Goal: Transaction & Acquisition: Purchase product/service

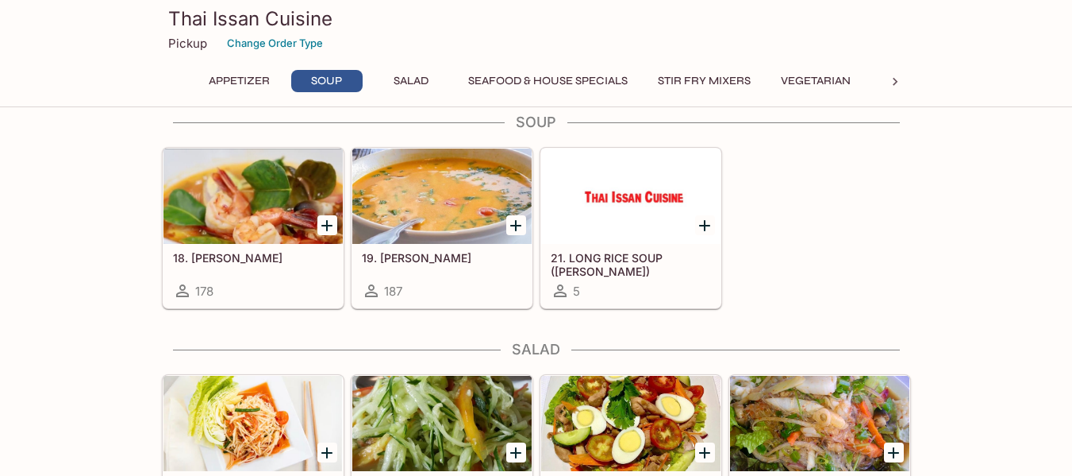
scroll to position [635, 0]
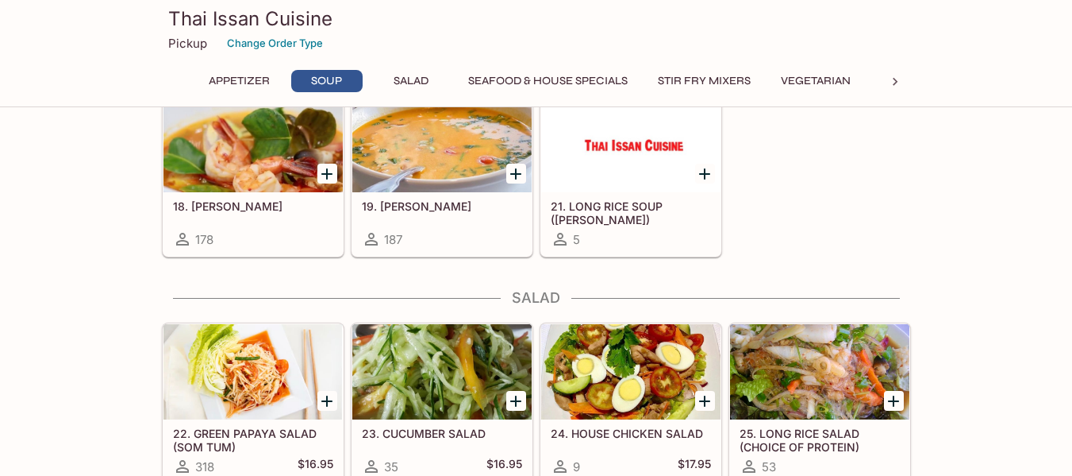
click at [893, 81] on icon at bounding box center [896, 82] width 16 height 16
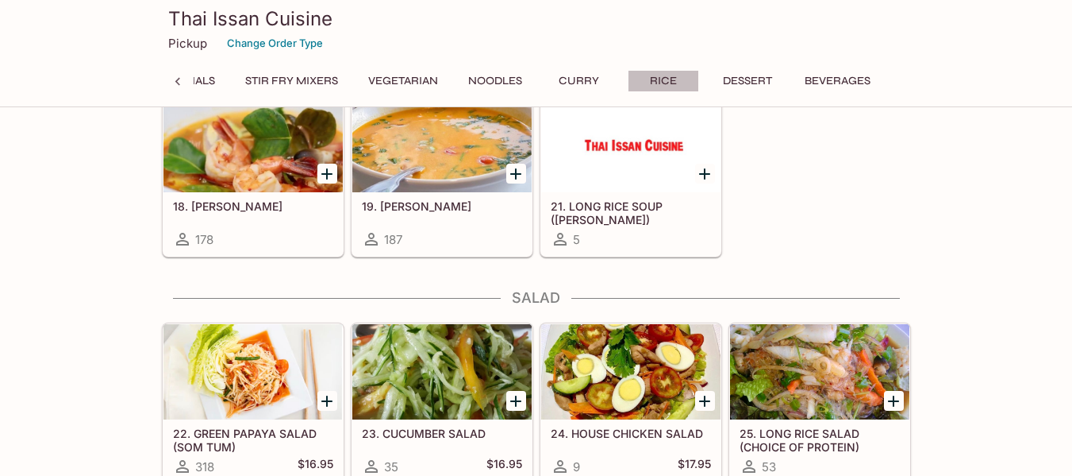
click at [665, 82] on button "Rice" at bounding box center [663, 81] width 71 height 22
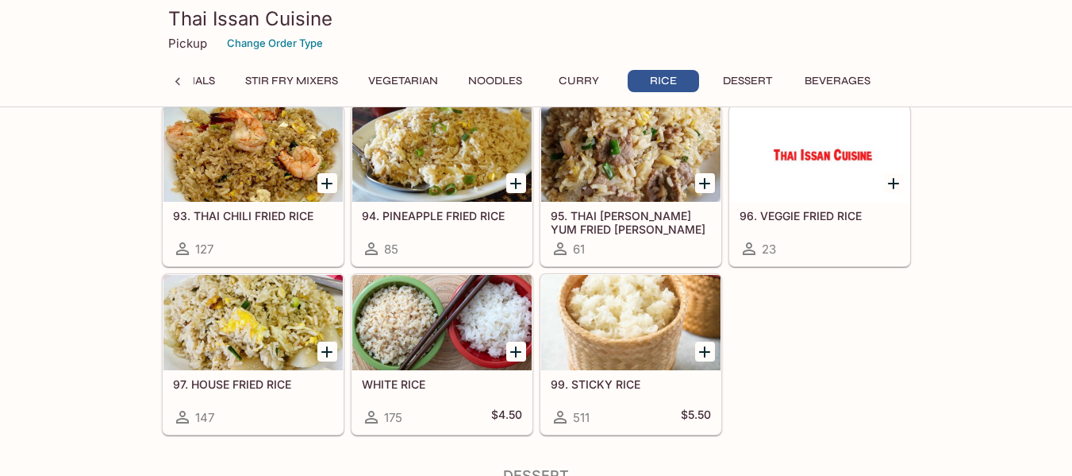
scroll to position [3529, 0]
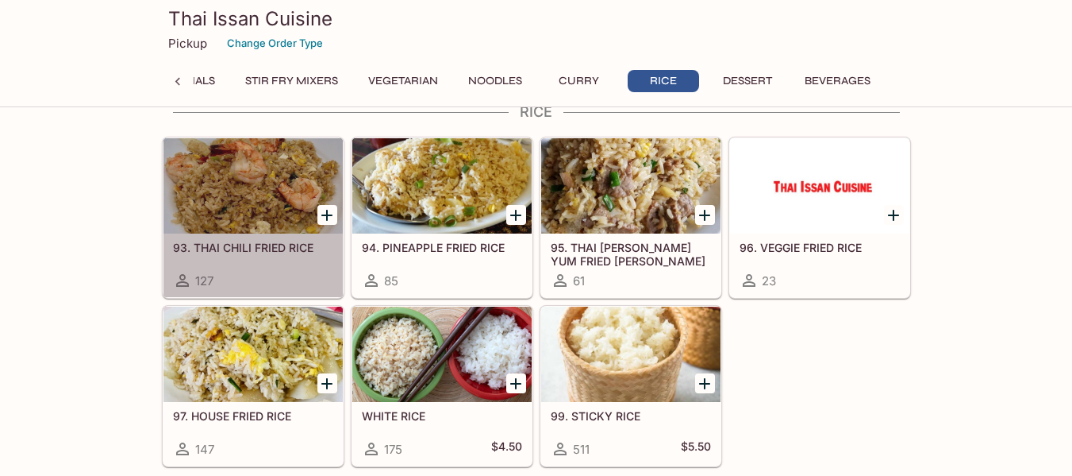
click at [246, 187] on div at bounding box center [253, 185] width 179 height 95
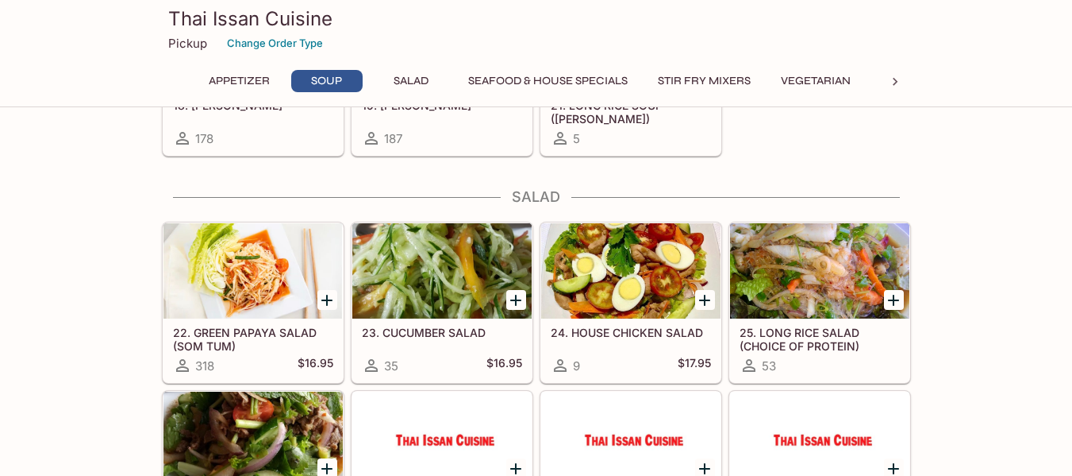
scroll to position [739, 0]
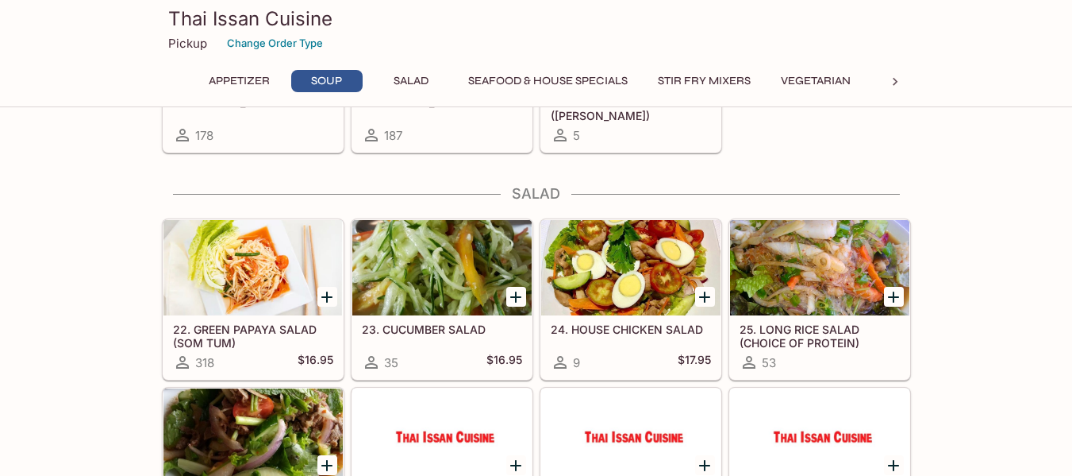
click at [548, 76] on button "Seafood & House Specials" at bounding box center [548, 81] width 177 height 22
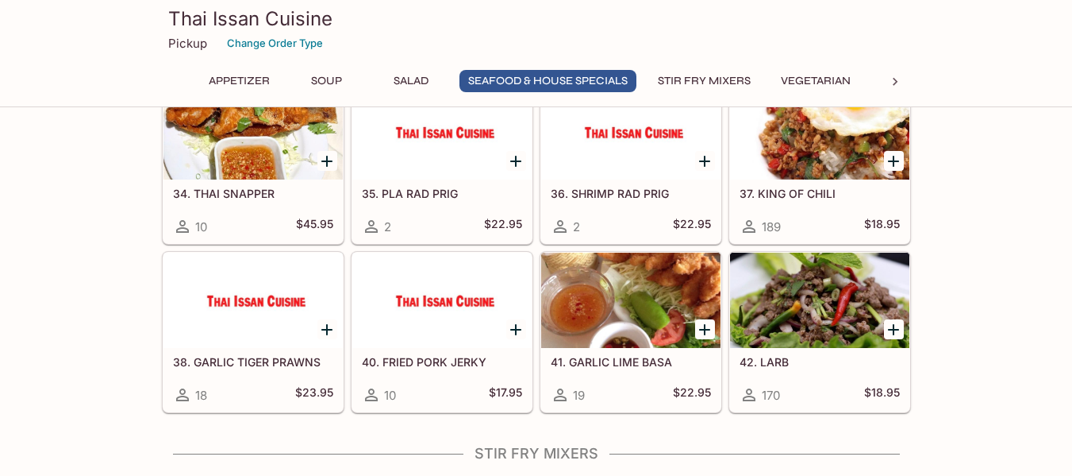
scroll to position [1407, 0]
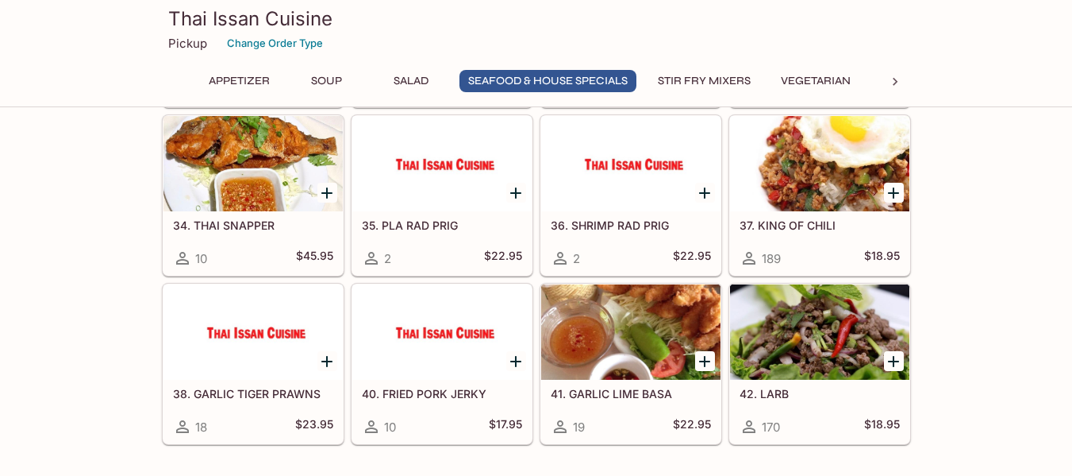
click at [795, 177] on div at bounding box center [819, 163] width 179 height 95
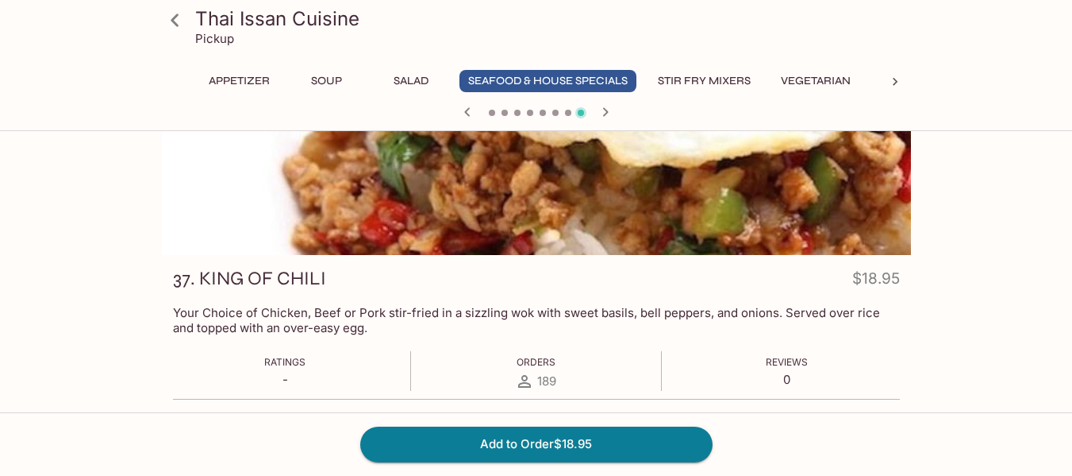
scroll to position [95, 0]
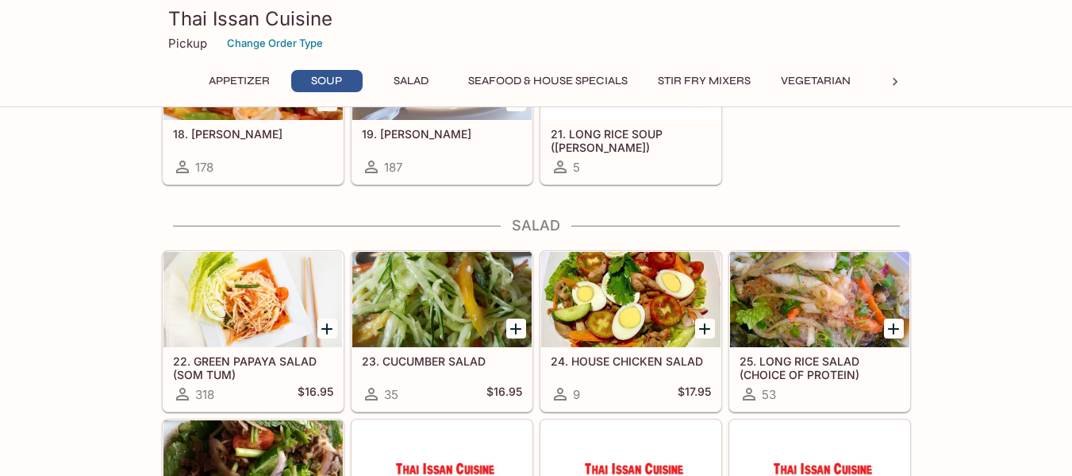
scroll to position [739, 0]
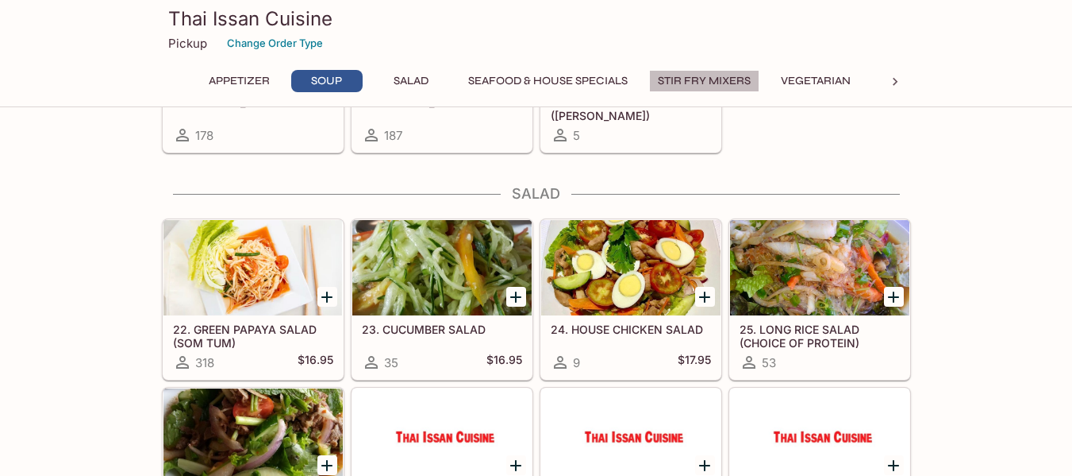
click at [703, 75] on button "Stir Fry Mixers" at bounding box center [704, 81] width 110 height 22
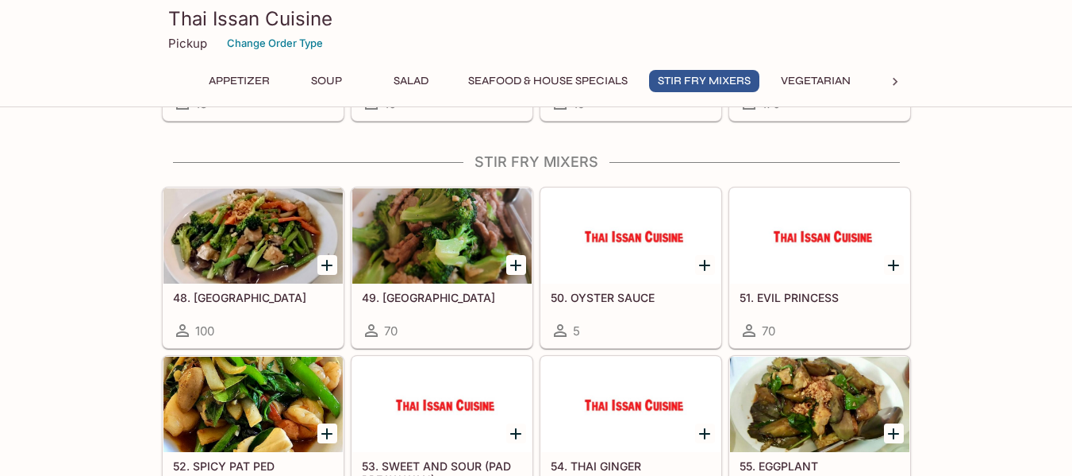
scroll to position [1748, 0]
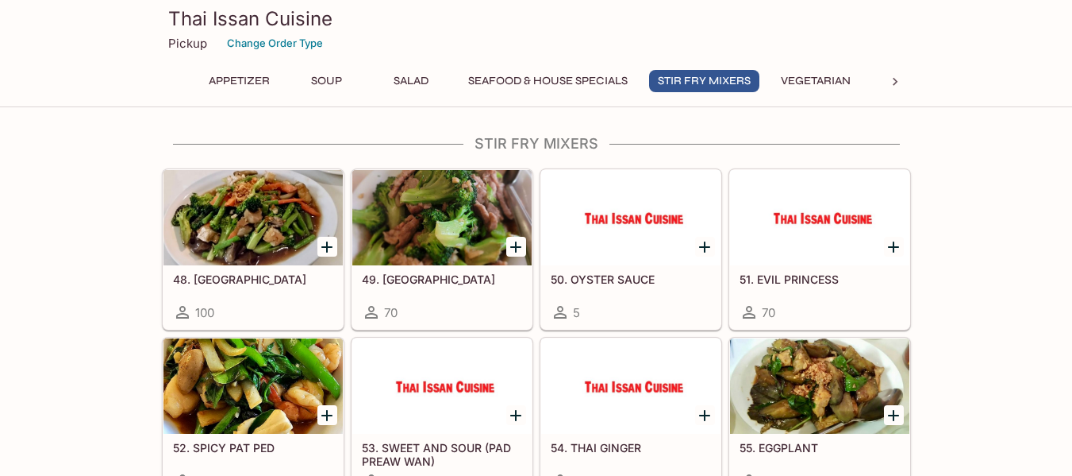
click at [232, 75] on button "Appetizer" at bounding box center [239, 81] width 79 height 22
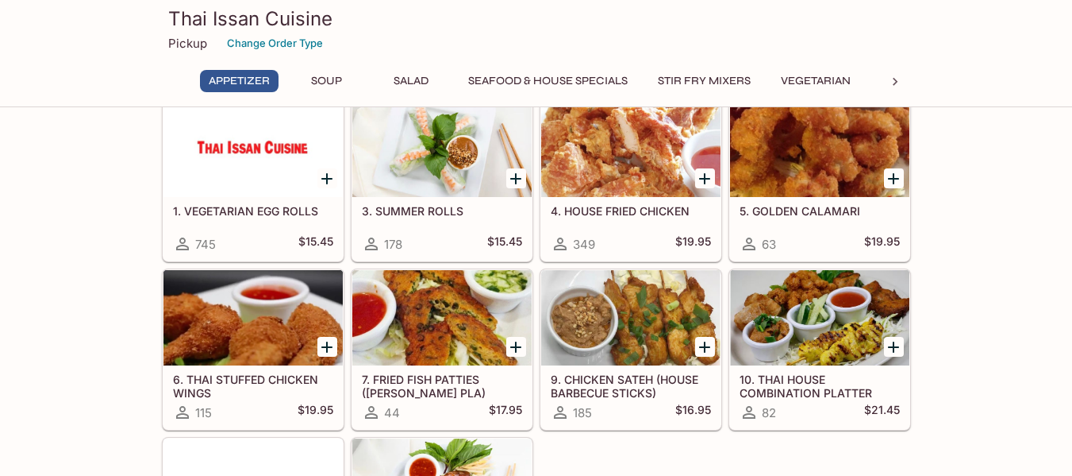
scroll to position [0, 0]
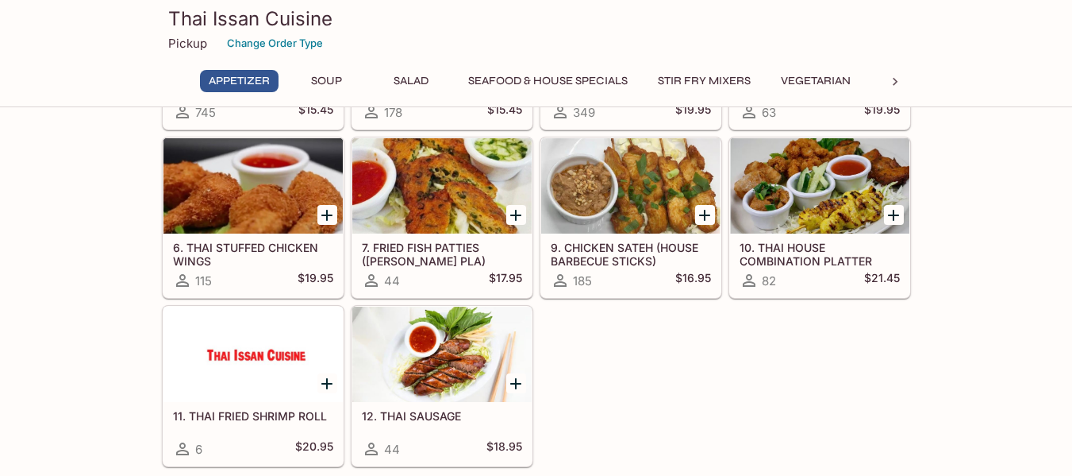
scroll to position [254, 0]
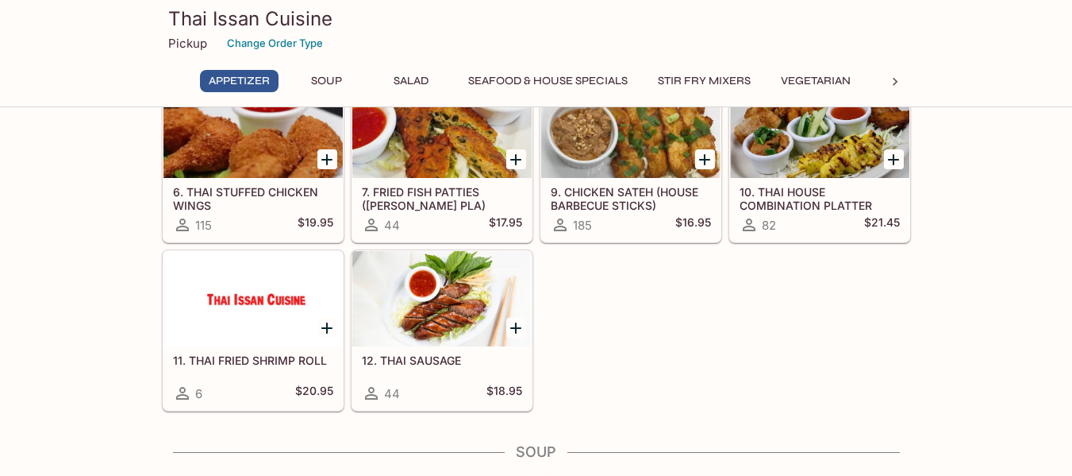
click at [252, 300] on div at bounding box center [253, 298] width 179 height 95
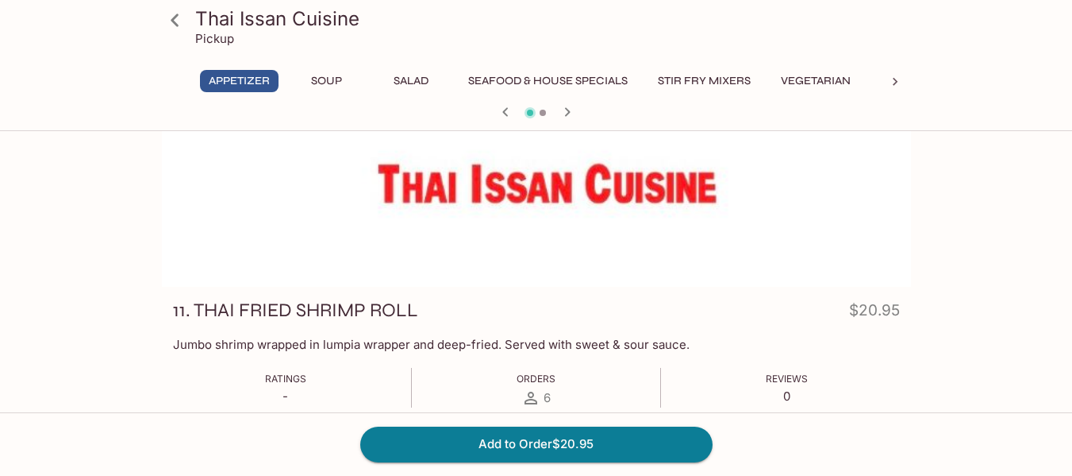
scroll to position [64, 0]
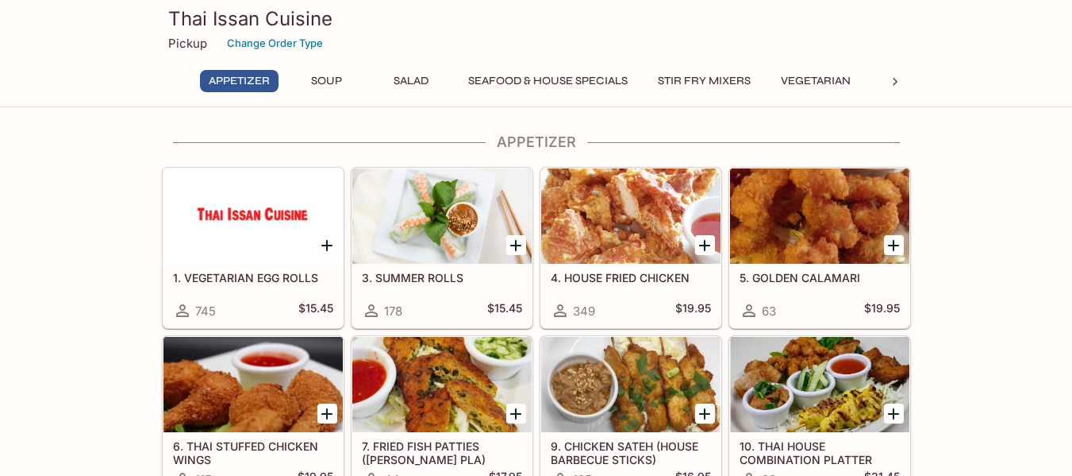
click at [437, 200] on div at bounding box center [441, 215] width 179 height 95
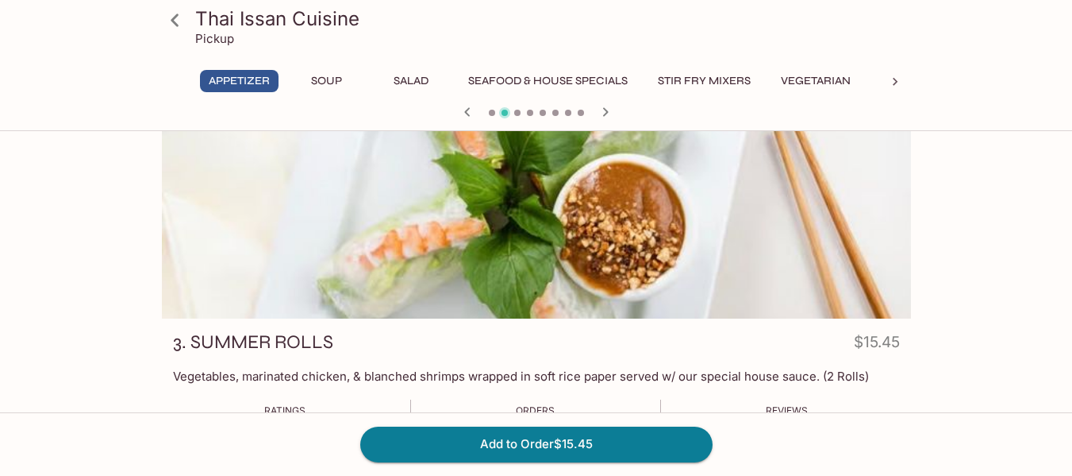
scroll to position [32, 0]
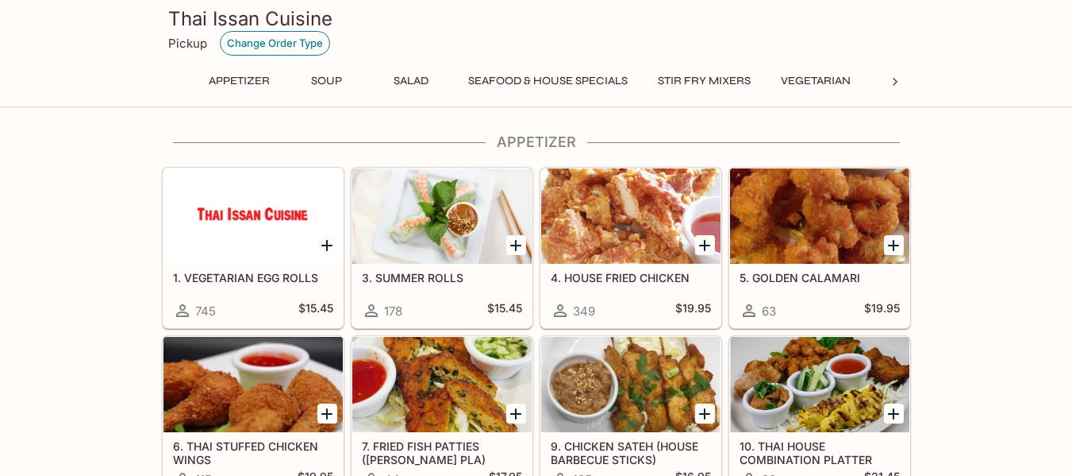
click at [256, 40] on button "Change Order Type" at bounding box center [275, 43] width 110 height 25
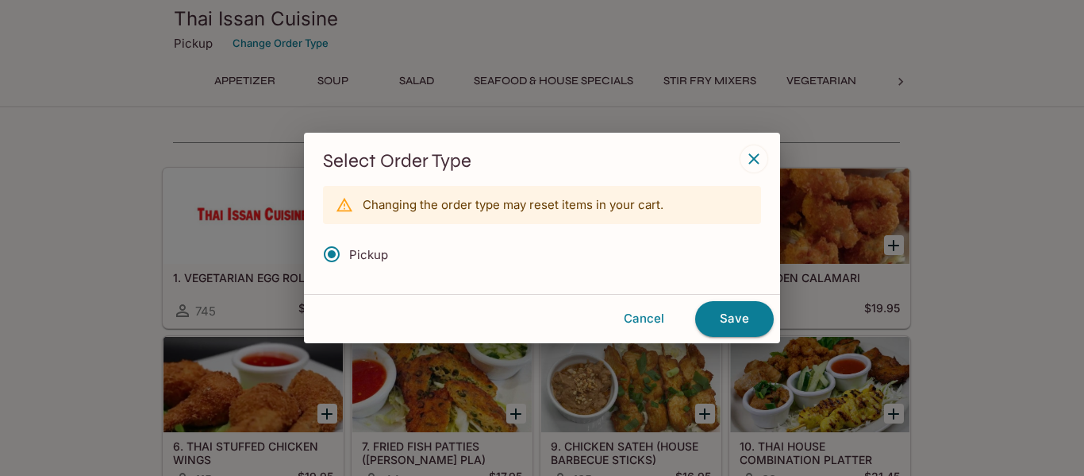
click at [0, 273] on div "Select Order Type Changing the order type may reset items in your cart. Pickup …" at bounding box center [542, 238] width 1084 height 476
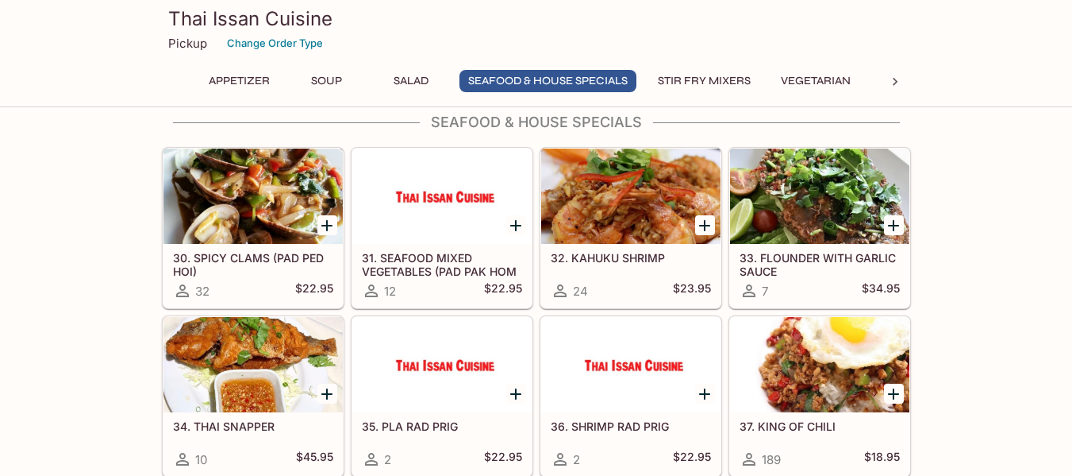
scroll to position [1207, 0]
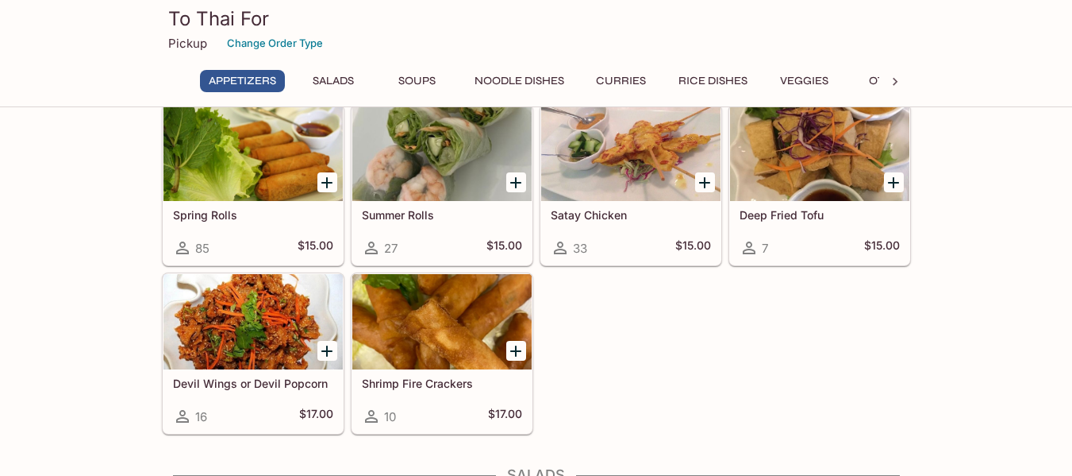
scroll to position [64, 0]
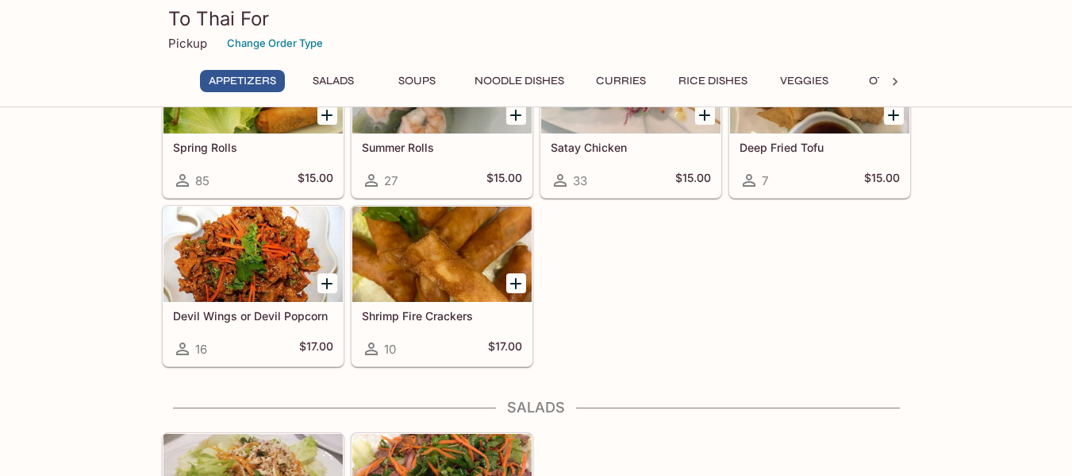
scroll to position [127, 0]
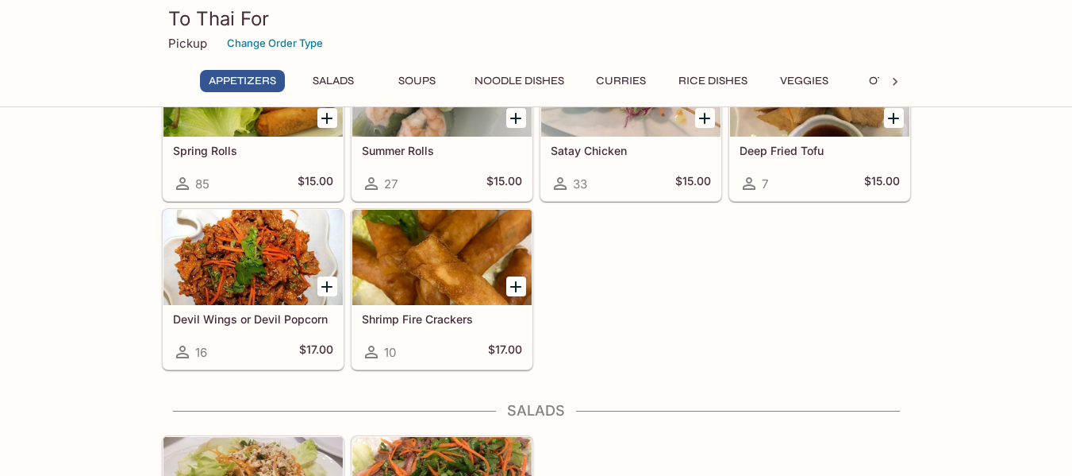
click at [404, 247] on div at bounding box center [441, 257] width 179 height 95
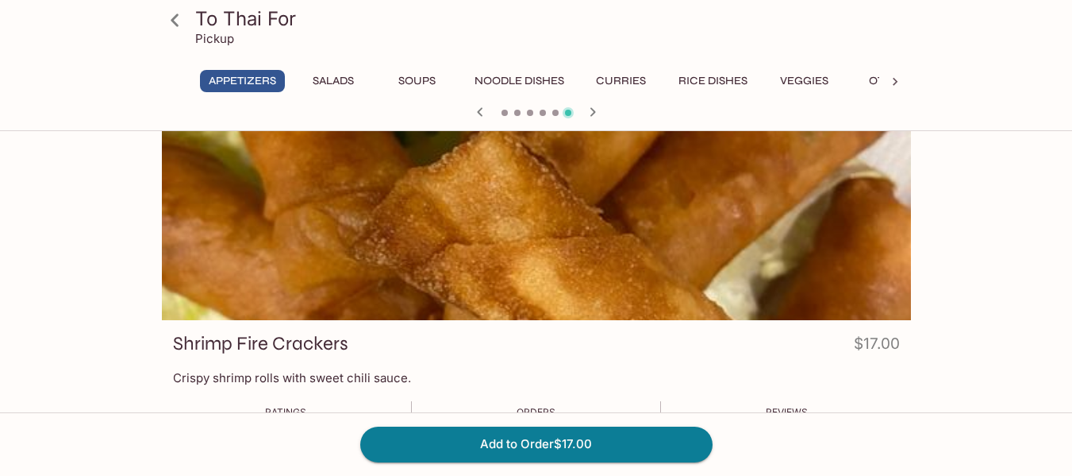
scroll to position [32, 0]
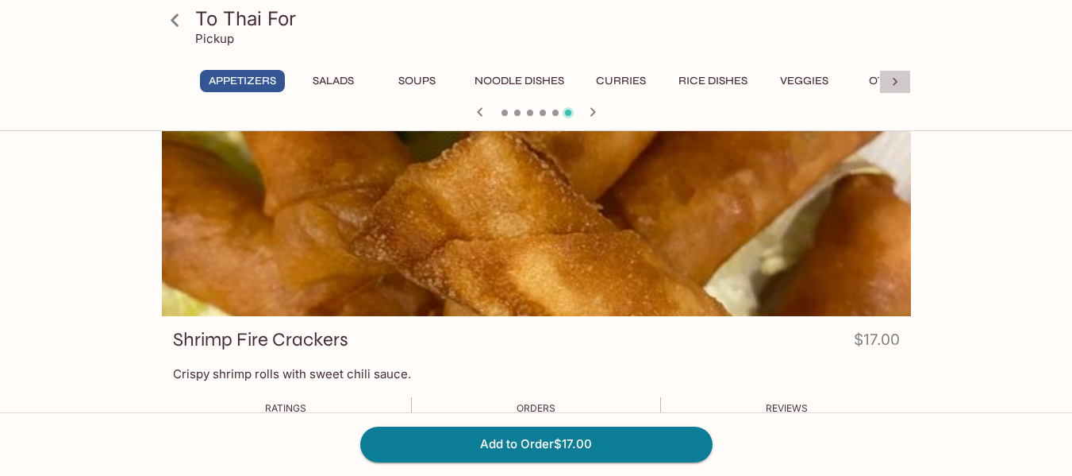
click at [897, 81] on icon at bounding box center [895, 82] width 5 height 8
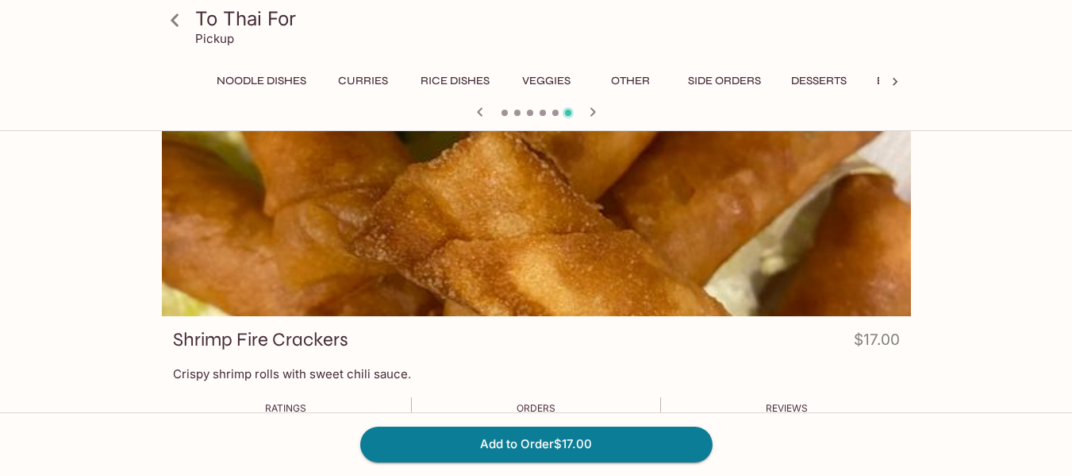
scroll to position [0, 337]
click at [476, 106] on icon "button" at bounding box center [480, 111] width 19 height 19
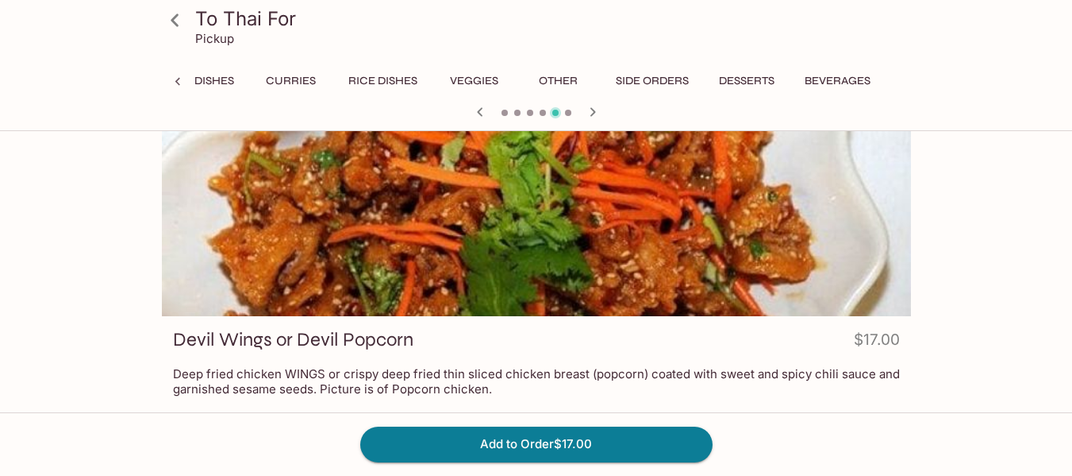
click at [369, 82] on button "Rice Dishes" at bounding box center [383, 81] width 87 height 22
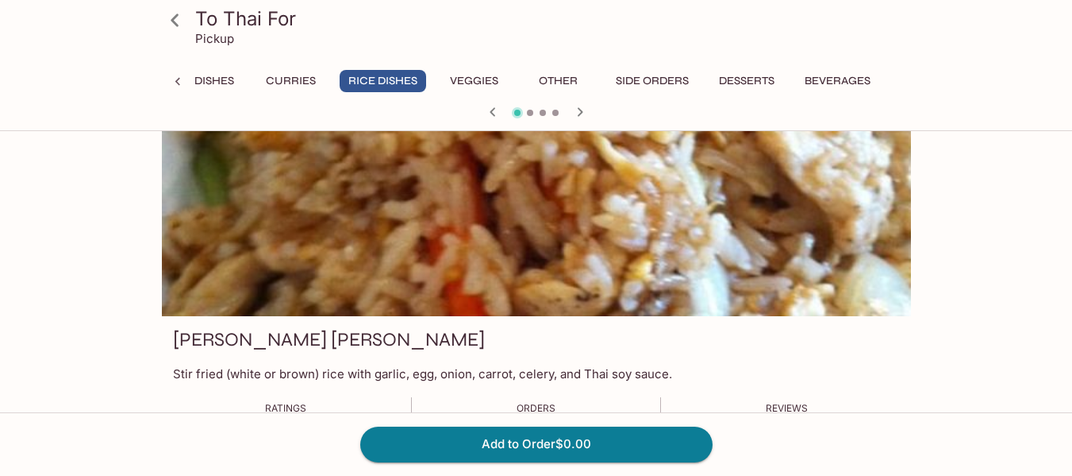
click at [0, 210] on div "To Thai For Pickup Appetizers Salads Soups Noodle Dishes Curries Rice Dishes Ve…" at bounding box center [536, 344] width 1072 height 476
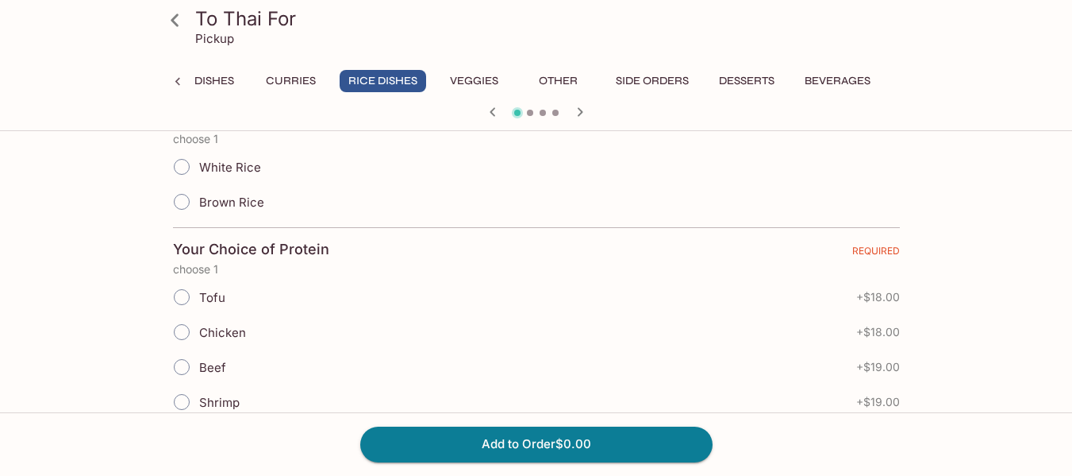
scroll to position [381, 0]
click at [281, 76] on button "Curries" at bounding box center [291, 81] width 71 height 22
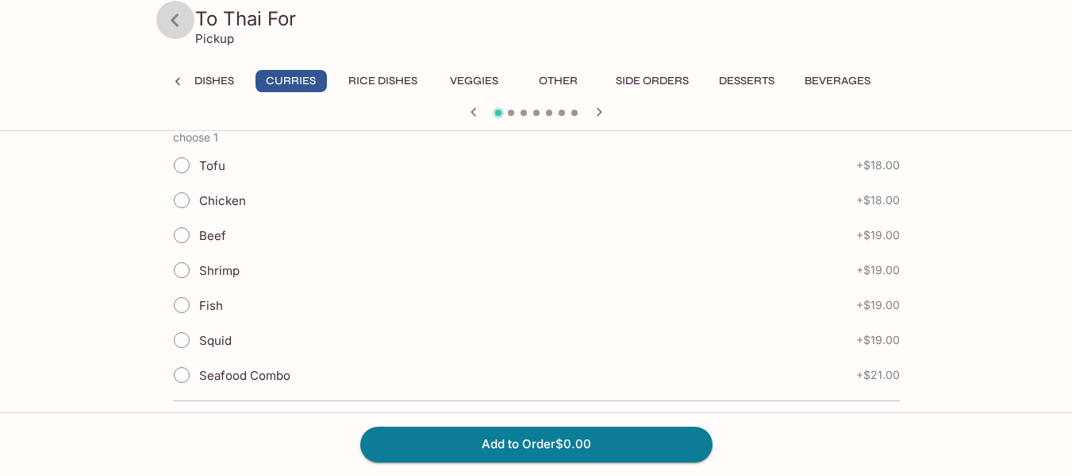
click at [177, 24] on icon at bounding box center [175, 19] width 8 height 13
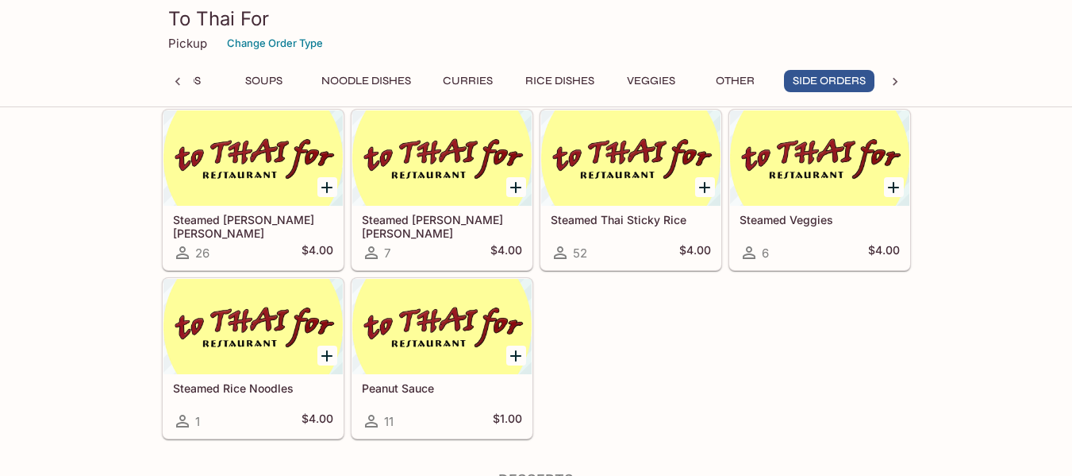
scroll to position [2381, 0]
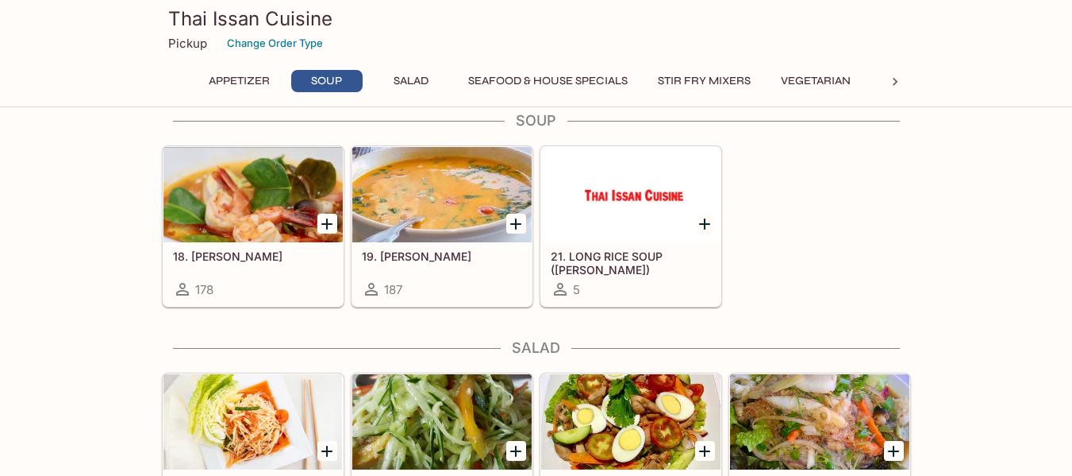
scroll to position [635, 0]
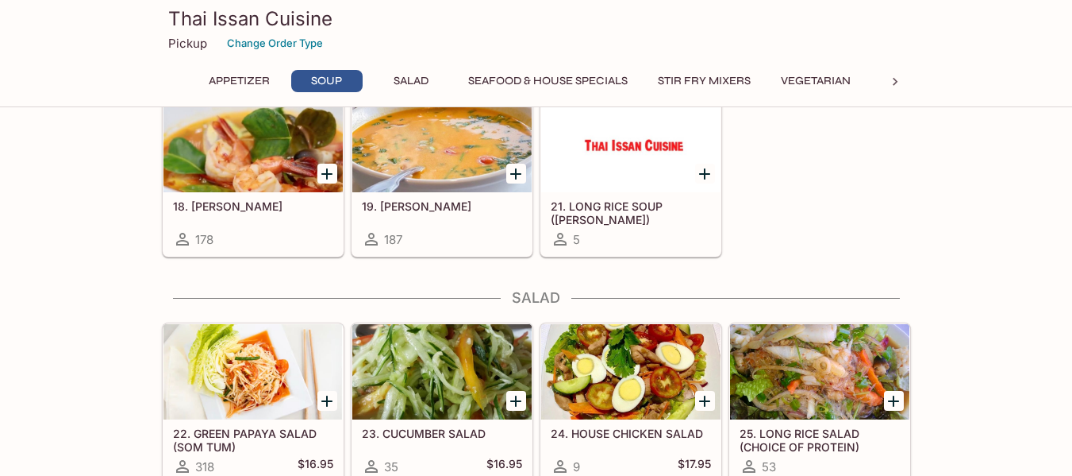
click at [713, 80] on button "Stir Fry Mixers" at bounding box center [704, 81] width 110 height 22
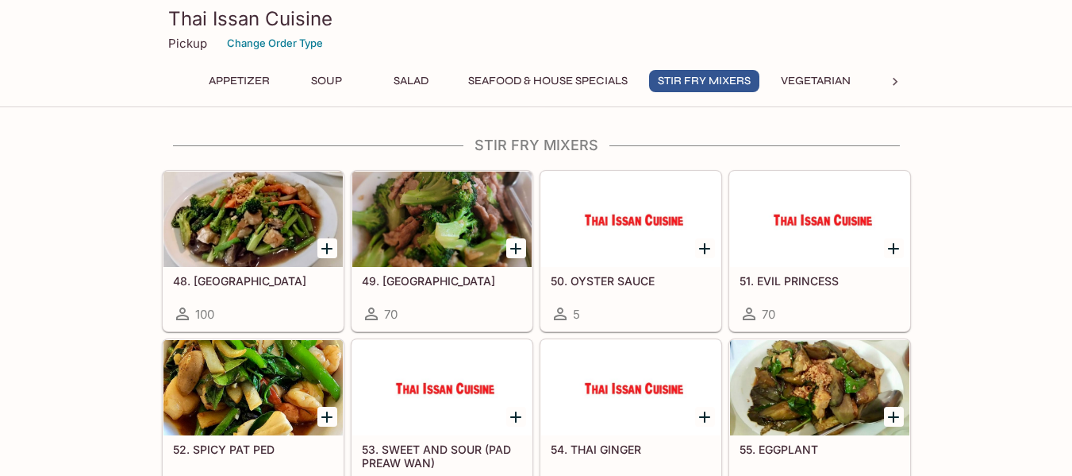
scroll to position [1748, 0]
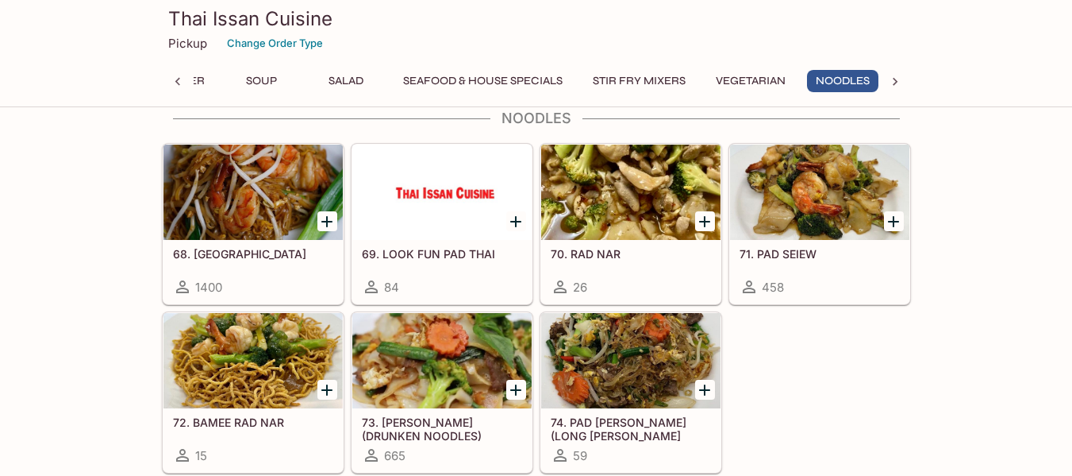
scroll to position [0, 70]
click at [441, 332] on div at bounding box center [441, 360] width 179 height 95
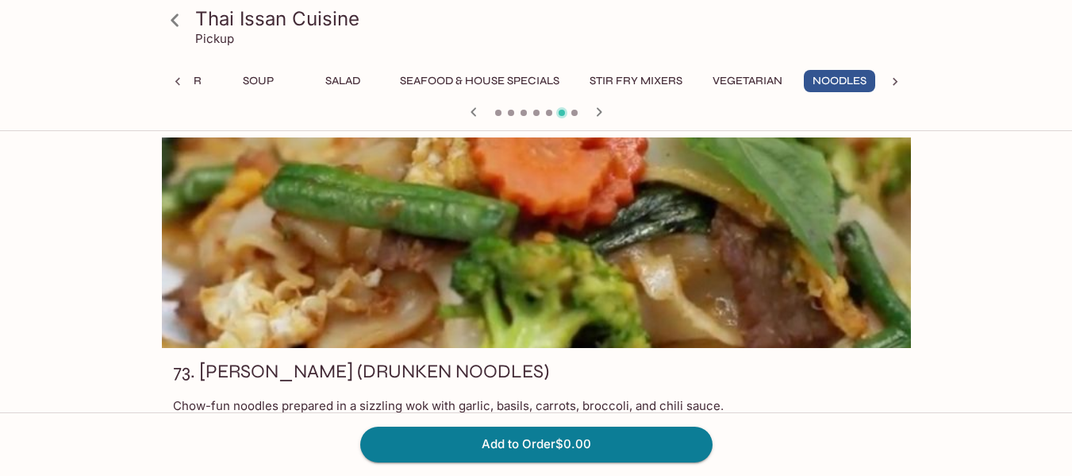
scroll to position [0, 70]
click at [0, 316] on div "Thai Issan Cuisine Pickup Appetizer Soup Salad Seafood & House Specials Stir Fr…" at bounding box center [536, 375] width 1072 height 476
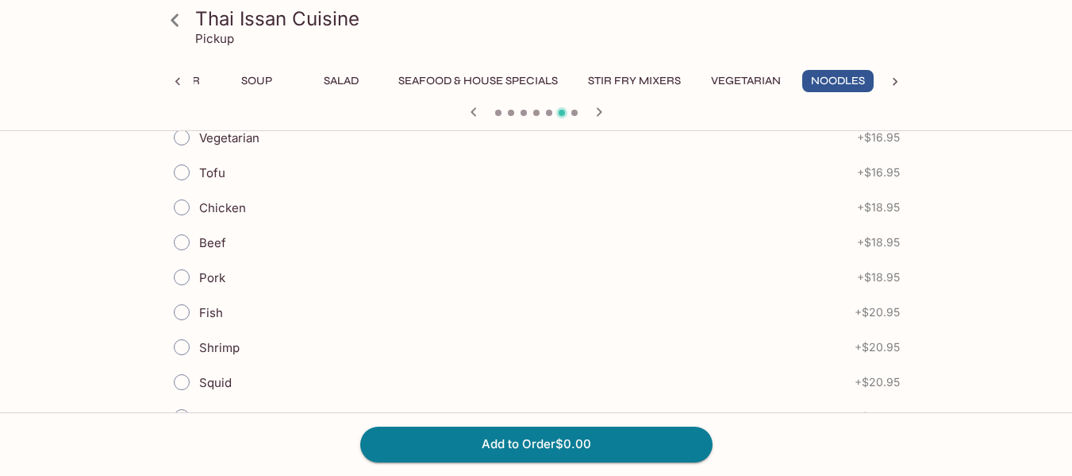
scroll to position [413, 0]
click at [183, 202] on input "Chicken" at bounding box center [181, 203] width 33 height 33
radio input "true"
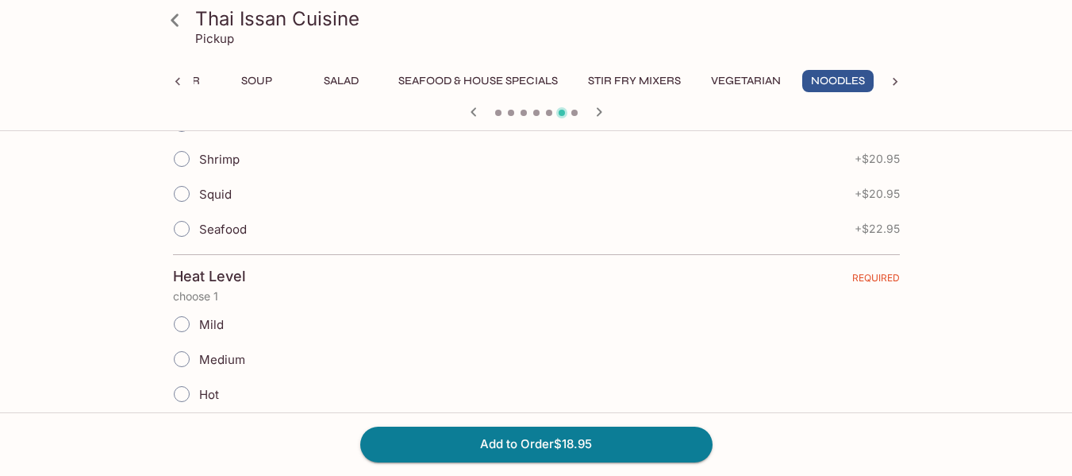
scroll to position [794, 0]
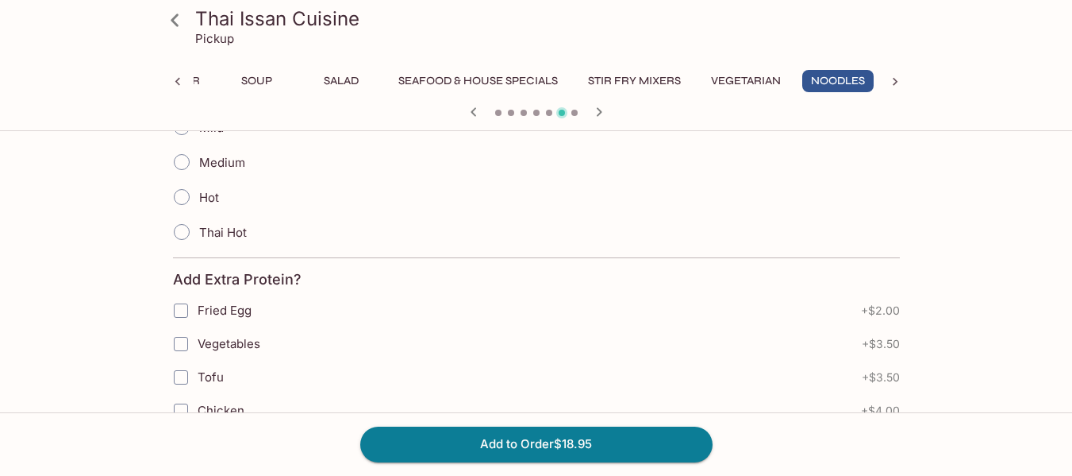
click at [181, 165] on input "Medium" at bounding box center [181, 161] width 33 height 33
radio input "true"
click at [496, 437] on button "Add to Order $18.95" at bounding box center [536, 443] width 352 height 35
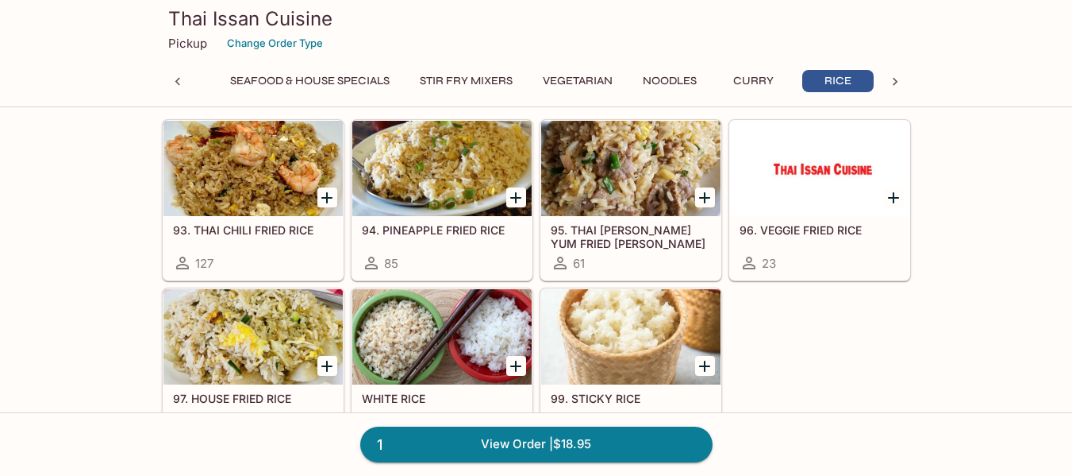
scroll to position [3556, 0]
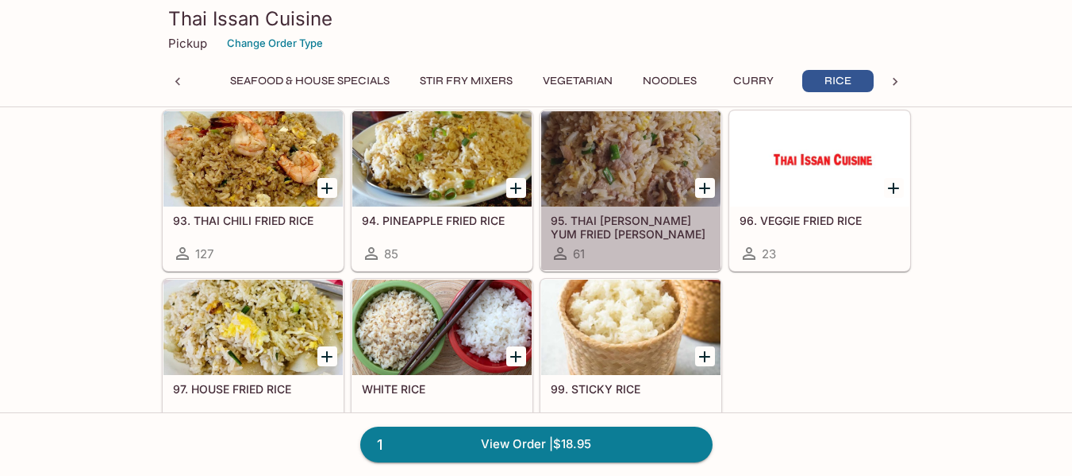
click at [610, 151] on div at bounding box center [630, 158] width 179 height 95
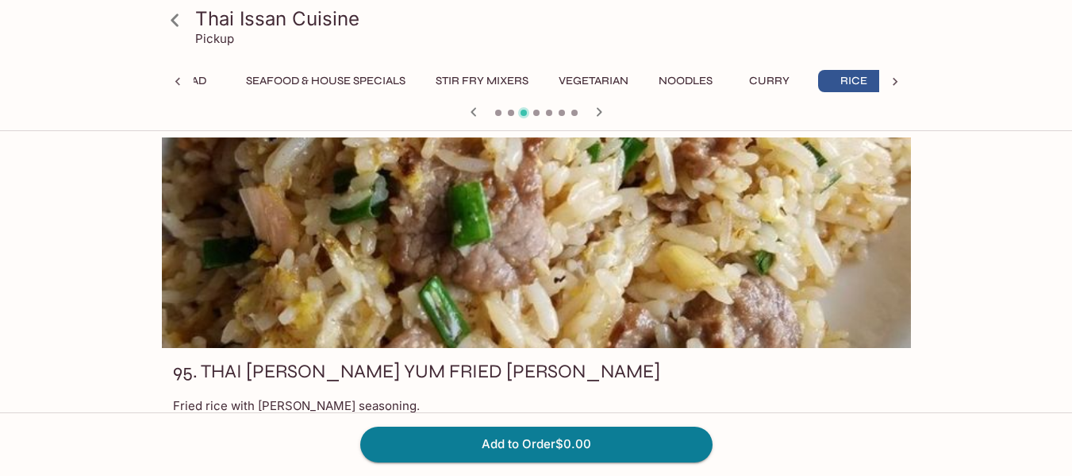
scroll to position [0, 238]
click at [0, 227] on div "Thai Issan Cuisine Pickup Appetizer Soup Salad Seafood & House Specials Stir Fr…" at bounding box center [536, 375] width 1072 height 476
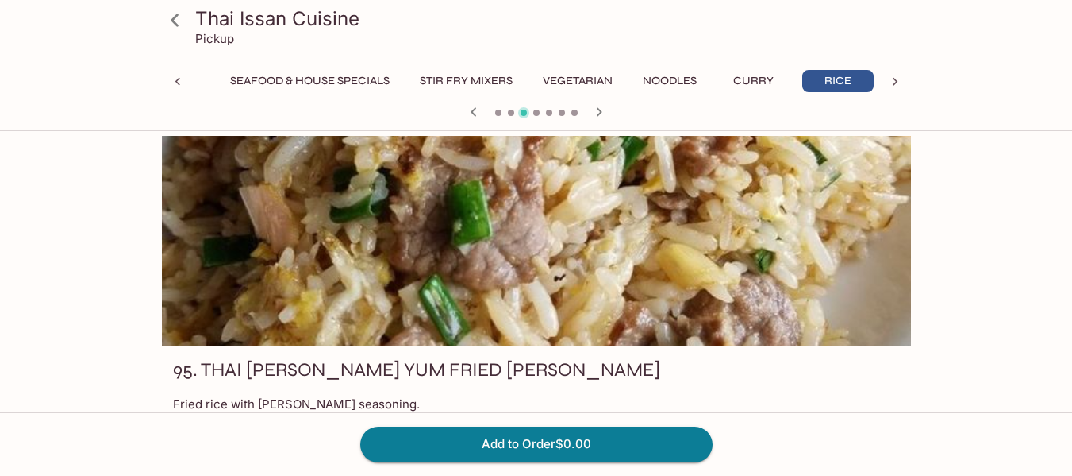
scroll to position [0, 0]
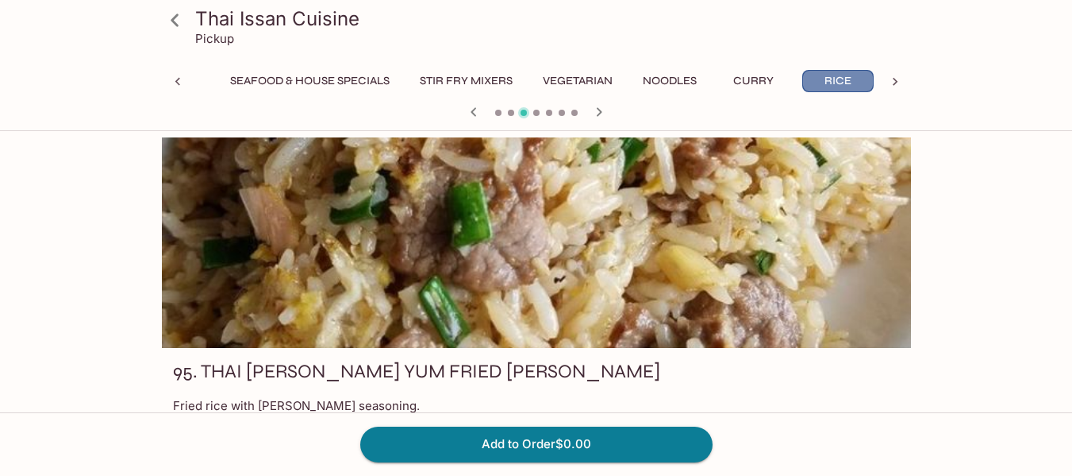
click at [846, 77] on button "Rice" at bounding box center [838, 81] width 71 height 22
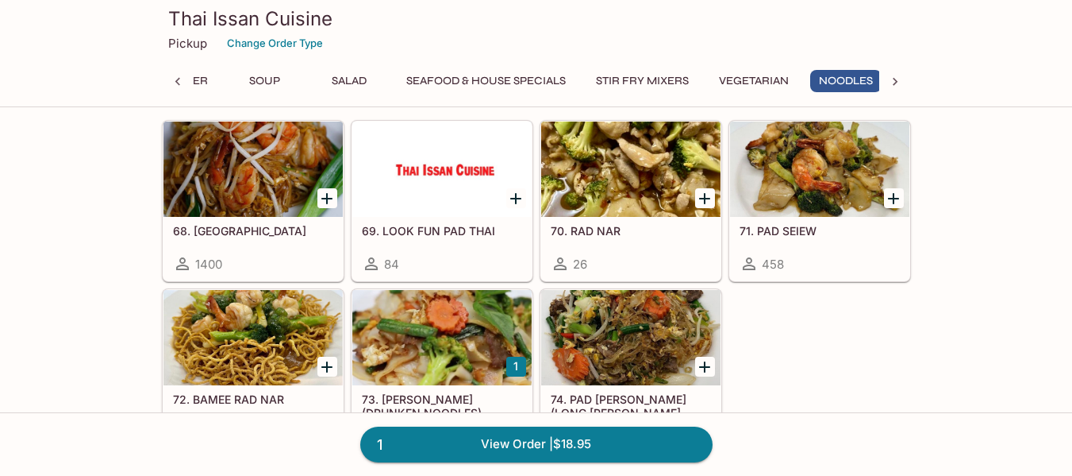
scroll to position [0, 70]
click at [896, 84] on icon at bounding box center [896, 82] width 16 height 16
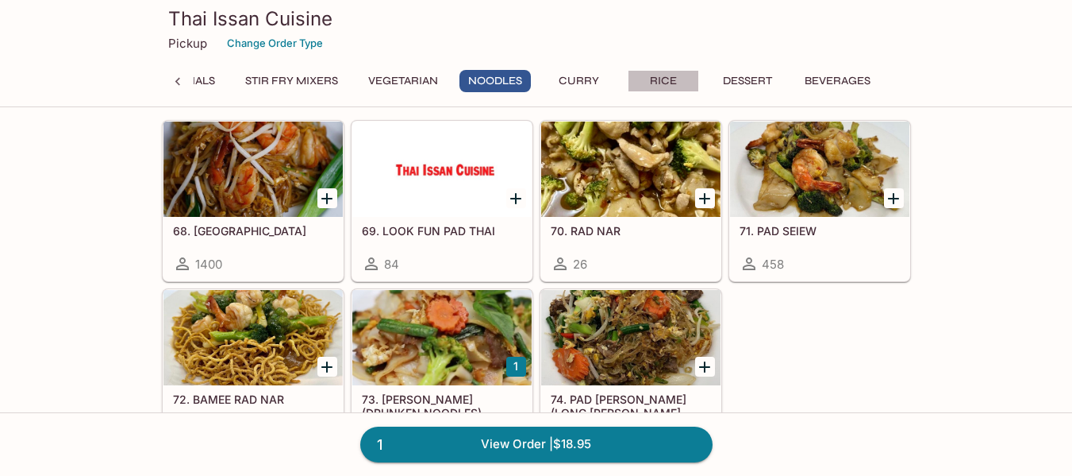
click at [668, 78] on button "Rice" at bounding box center [663, 81] width 71 height 22
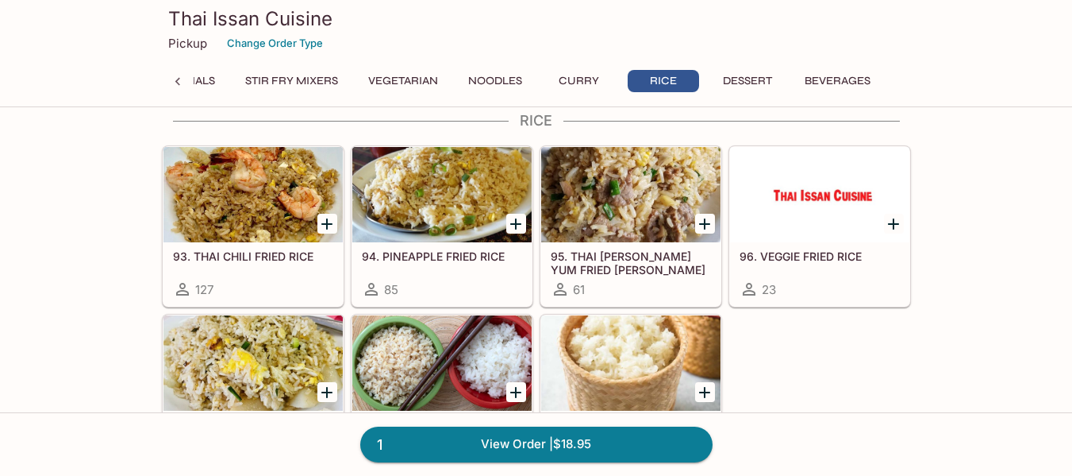
scroll to position [3498, 0]
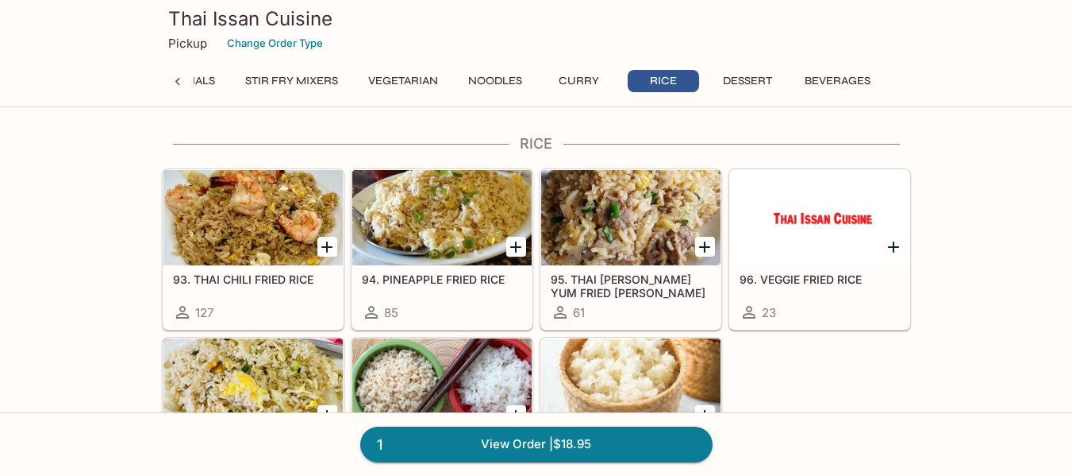
click at [240, 222] on div at bounding box center [253, 217] width 179 height 95
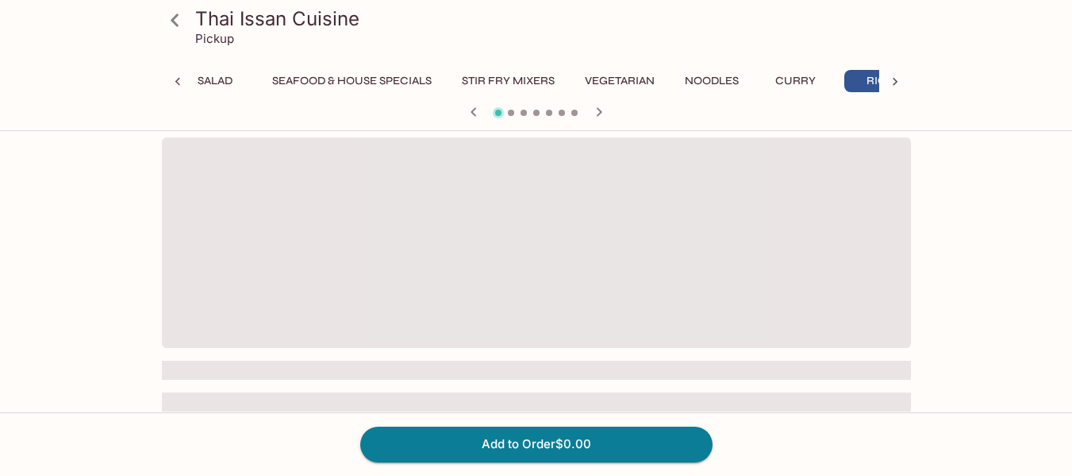
scroll to position [0, 238]
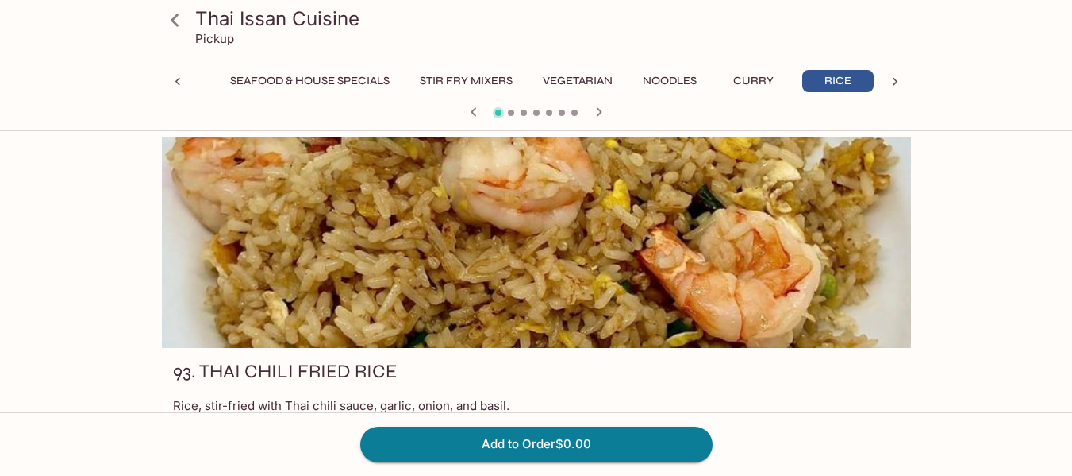
click at [0, 252] on div "Thai Issan Cuisine Pickup Appetizer Soup Salad Seafood & House Specials Stir Fr…" at bounding box center [536, 375] width 1072 height 476
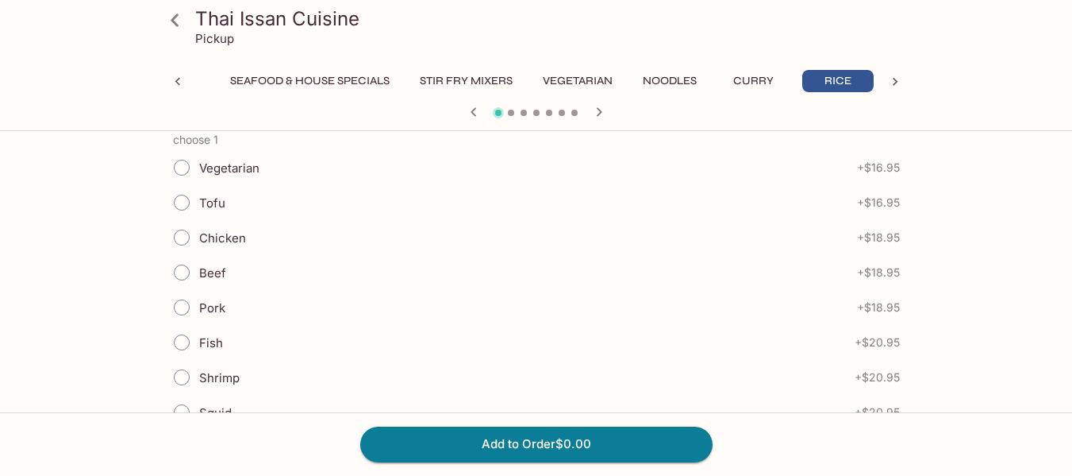
scroll to position [381, 0]
click at [182, 238] on input "Chicken" at bounding box center [181, 234] width 33 height 33
radio input "true"
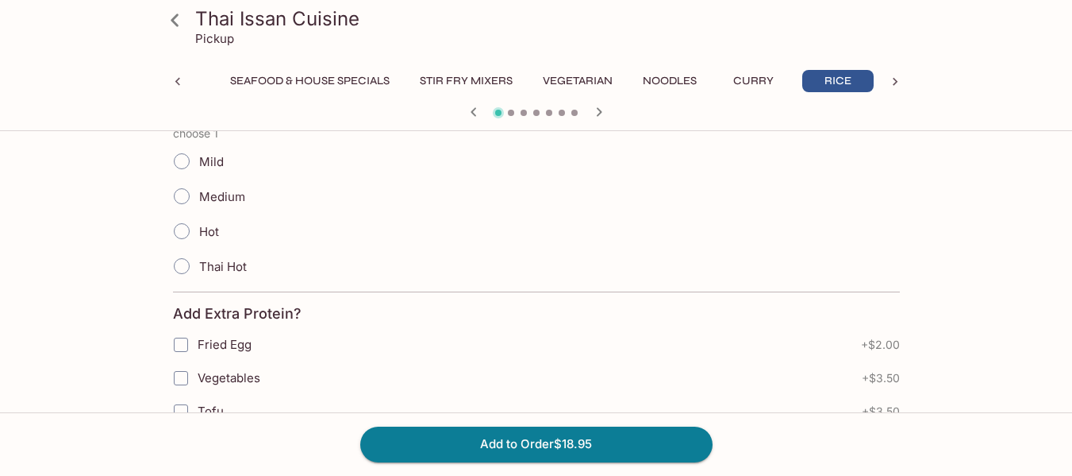
scroll to position [762, 0]
click at [183, 194] on input "Medium" at bounding box center [181, 193] width 33 height 33
radio input "true"
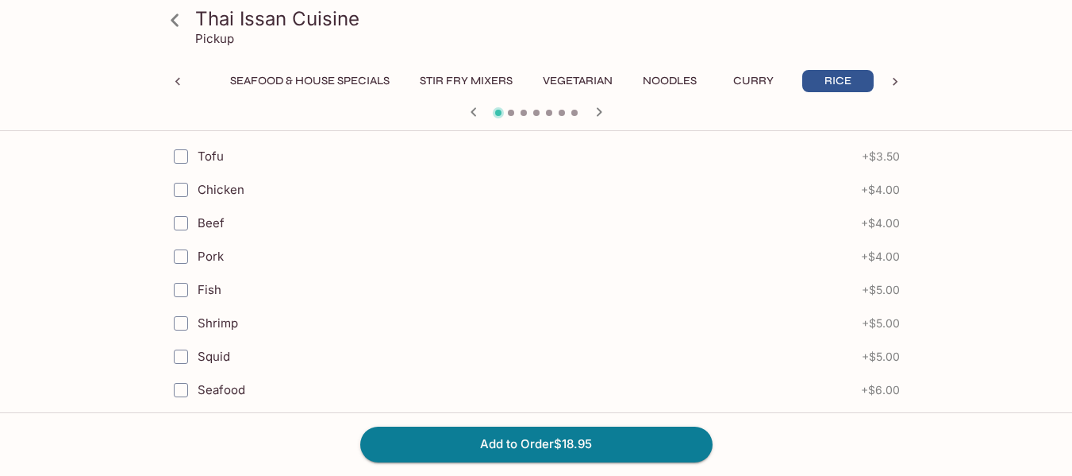
scroll to position [1016, 0]
click at [179, 218] on input "Beef" at bounding box center [181, 222] width 32 height 32
checkbox input "true"
click at [53, 233] on div "Thai Issan Cuisine Pickup Appetizer Soup Salad Seafood & House Specials Stir Fr…" at bounding box center [537, 105] width 1016 height 1969
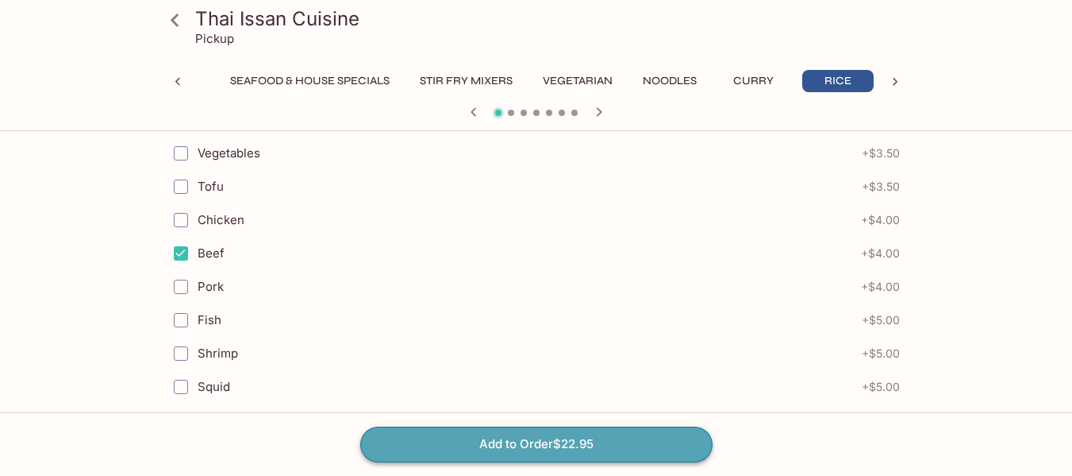
click at [553, 449] on button "Add to Order $22.95" at bounding box center [536, 443] width 352 height 35
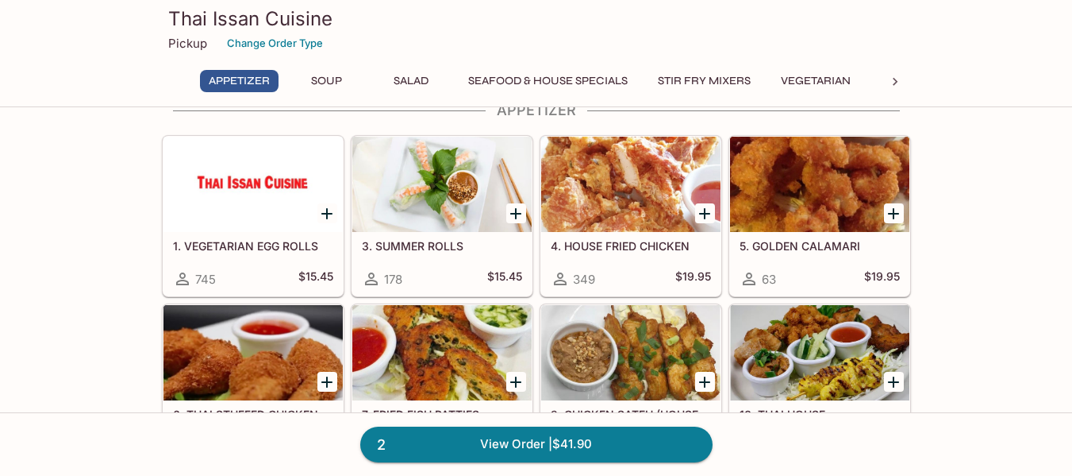
scroll to position [64, 0]
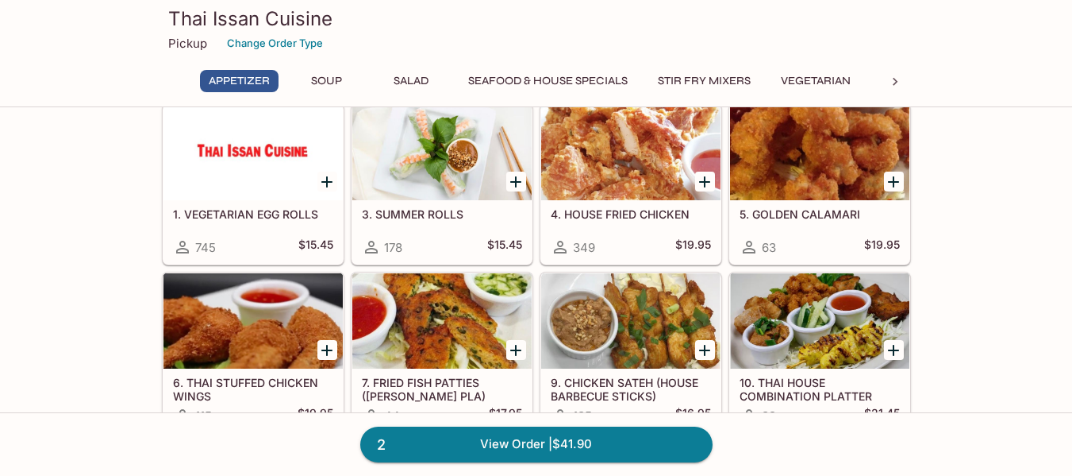
click at [895, 82] on icon at bounding box center [896, 82] width 16 height 16
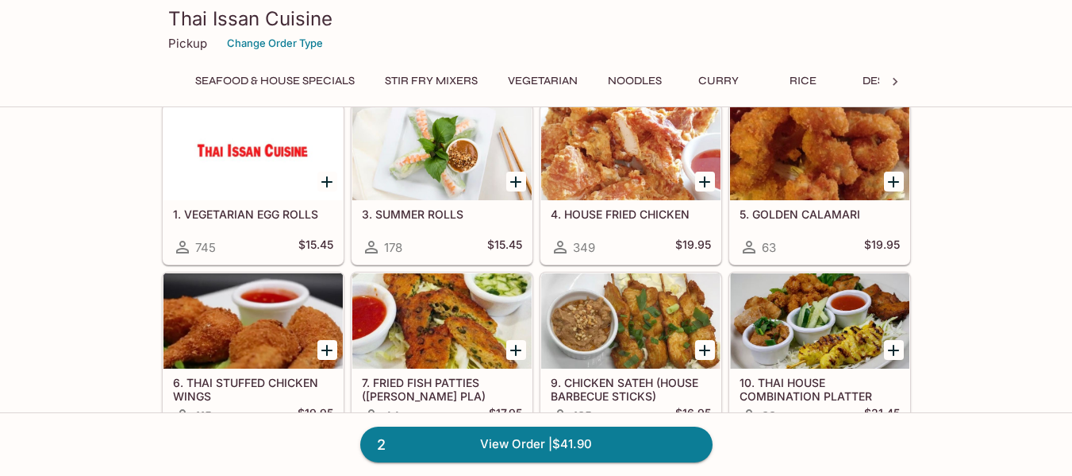
scroll to position [0, 419]
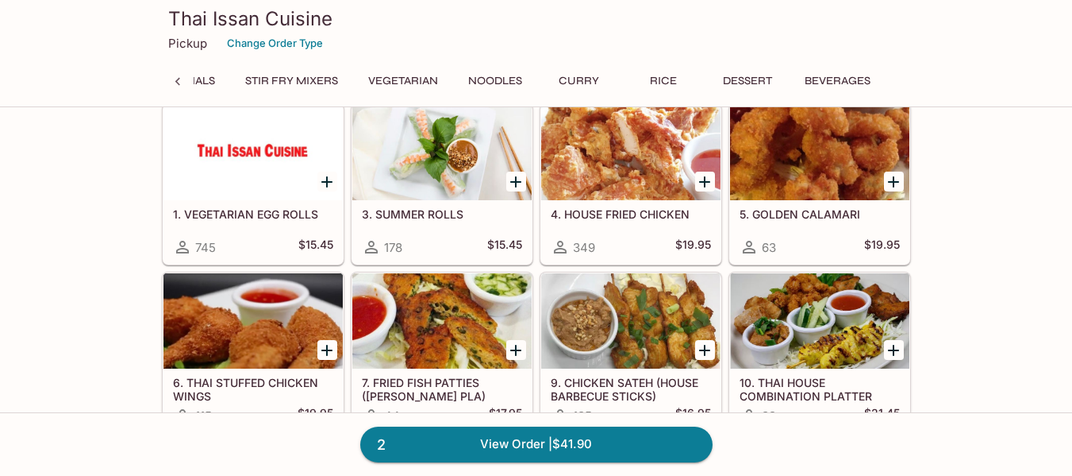
click at [745, 81] on button "Dessert" at bounding box center [747, 81] width 71 height 22
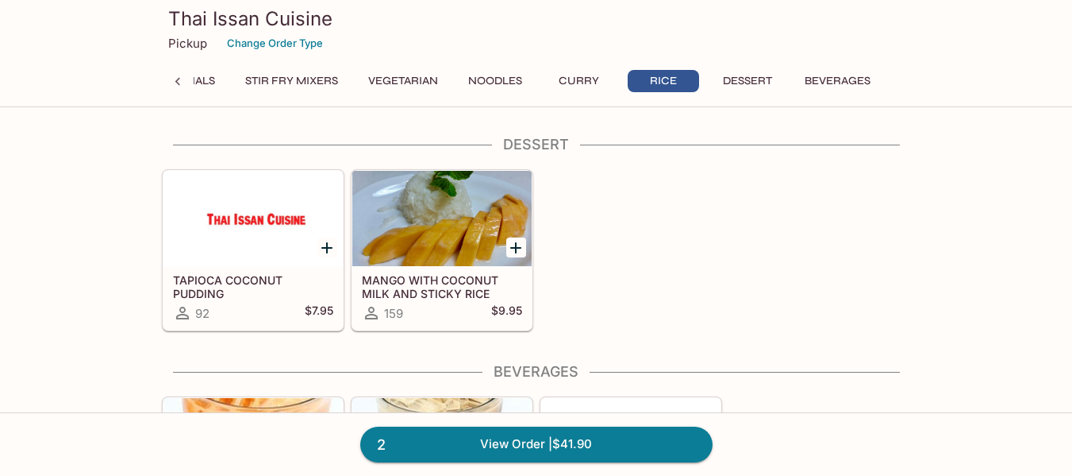
scroll to position [3893, 0]
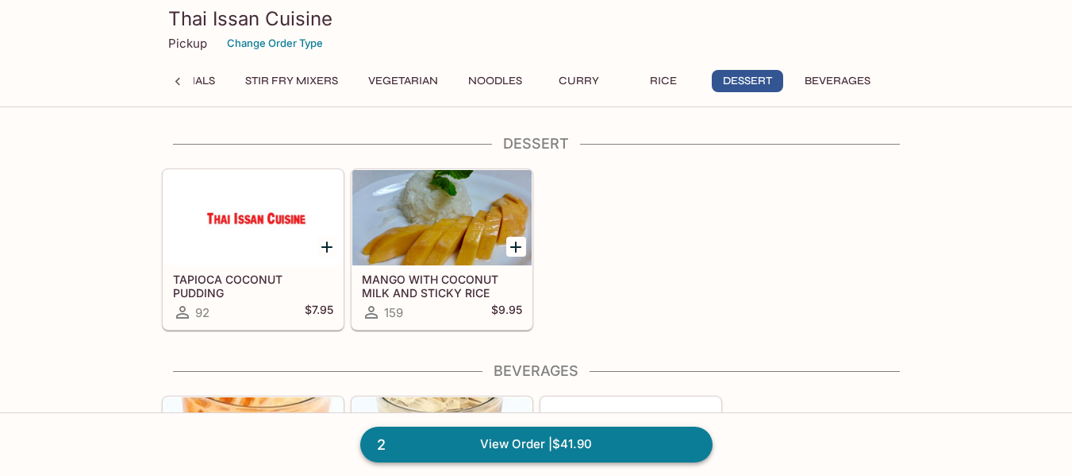
click at [587, 444] on link "2 View Order | $41.90" at bounding box center [536, 443] width 352 height 35
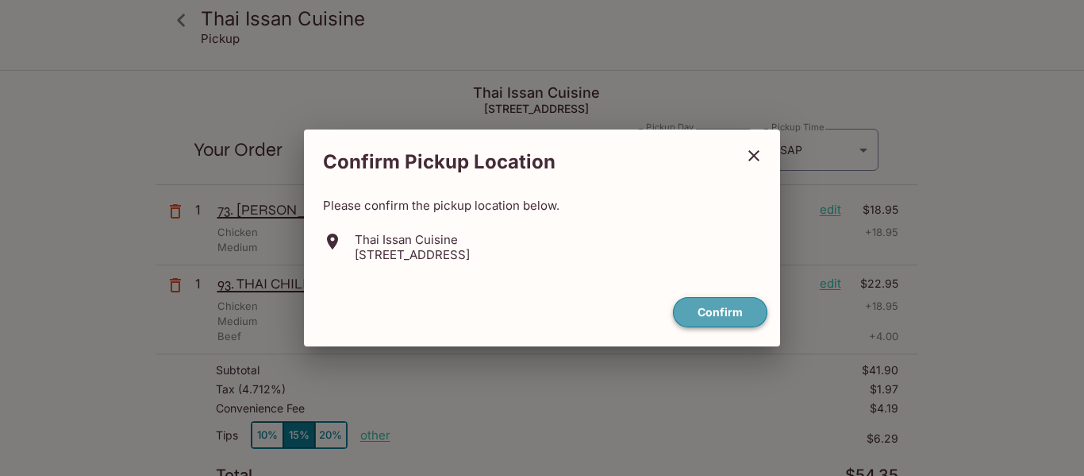
click at [720, 310] on button "Confirm" at bounding box center [720, 312] width 94 height 31
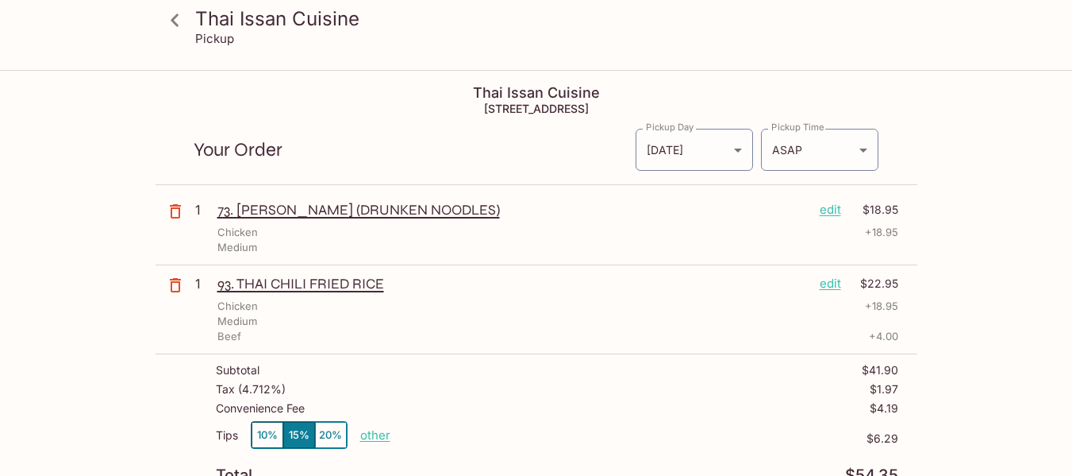
click at [0, 268] on div "Thai Issan Cuisine Pickup Thai Issan Cuisine 2929 Kapiolani Blvd, Honolulu, HI …" at bounding box center [536, 309] width 1072 height 476
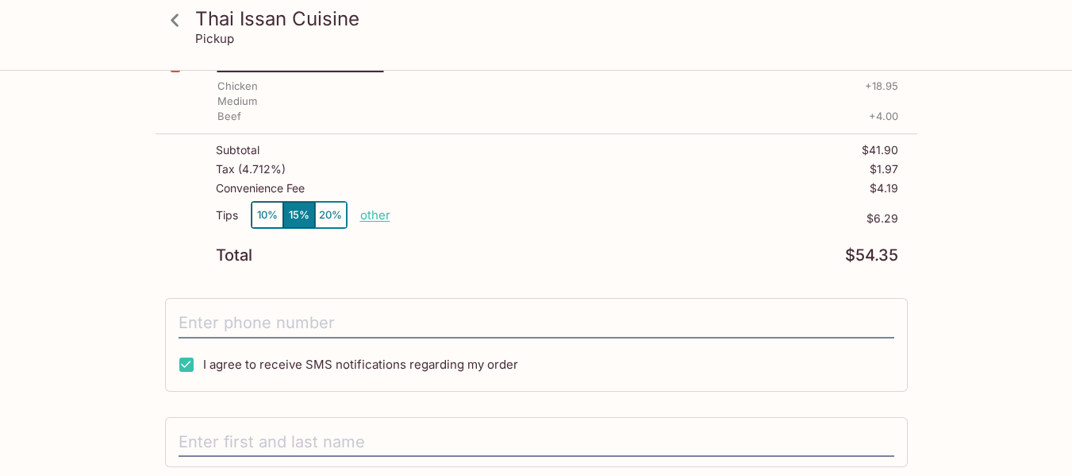
scroll to position [222, 0]
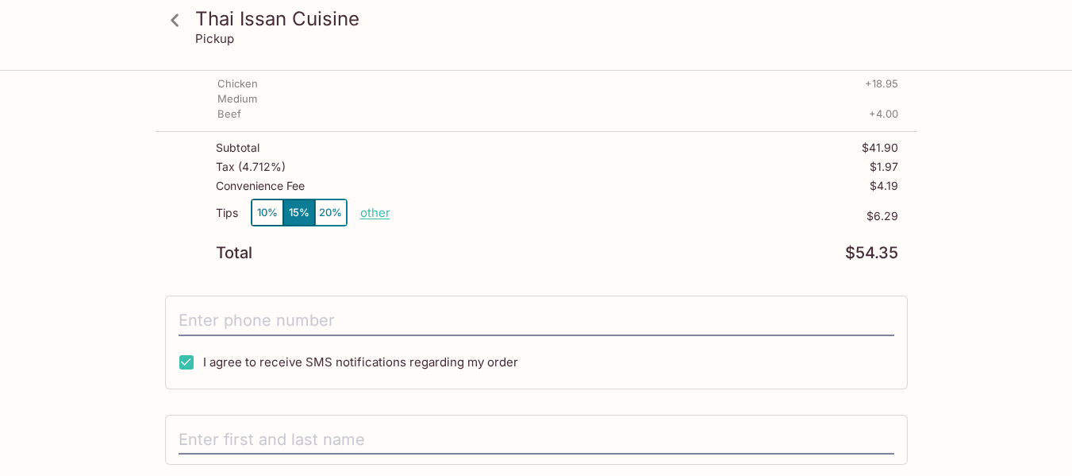
click at [187, 364] on input "I agree to receive SMS notifications regarding my order" at bounding box center [187, 362] width 32 height 32
checkbox input "false"
click at [374, 210] on p "other" at bounding box center [375, 212] width 30 height 15
type input "0.00"
click at [0, 213] on div "Thai Issan Cuisine Pickup Thai Issan Cuisine 2929 Kapiolani Blvd, Honolulu, HI …" at bounding box center [536, 87] width 1072 height 476
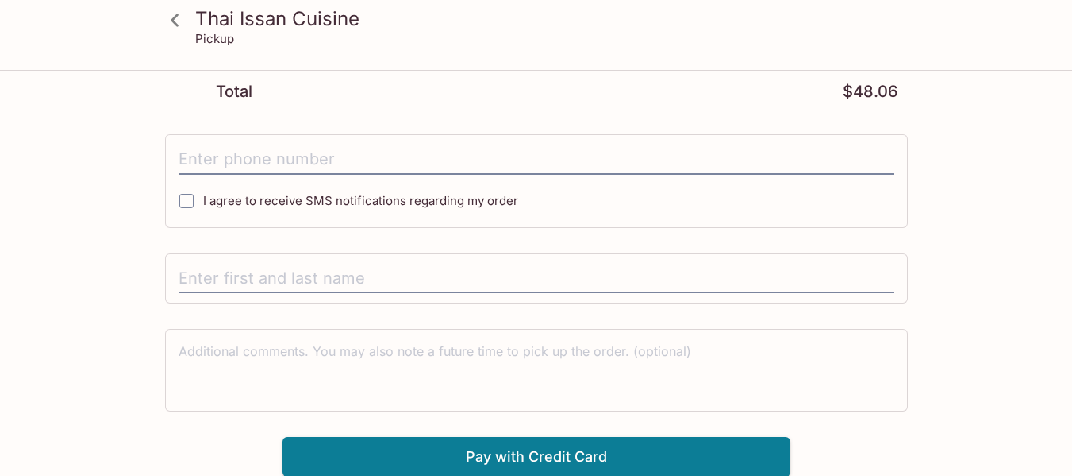
scroll to position [384, 0]
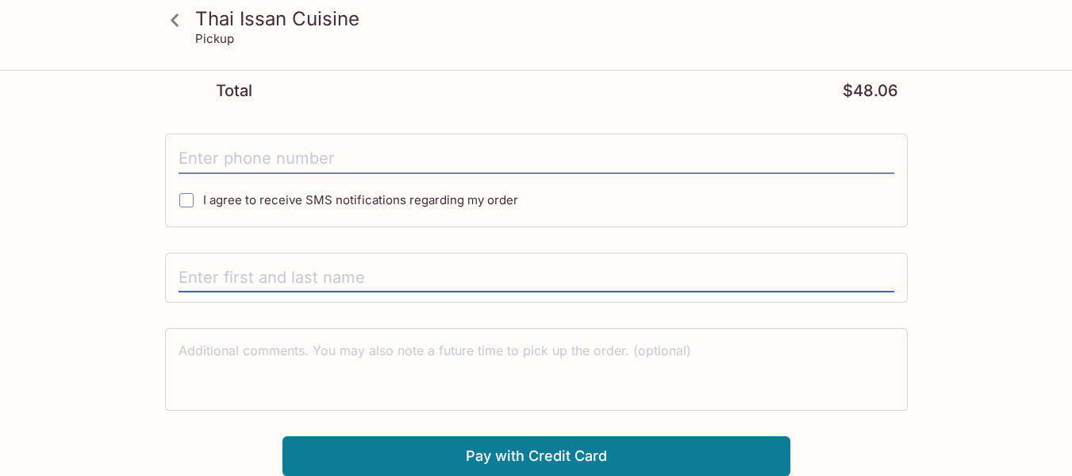
click at [258, 271] on input "text" at bounding box center [537, 278] width 716 height 30
type input "pat korn"
click at [583, 454] on button "Pay with Credit Card" at bounding box center [537, 456] width 508 height 40
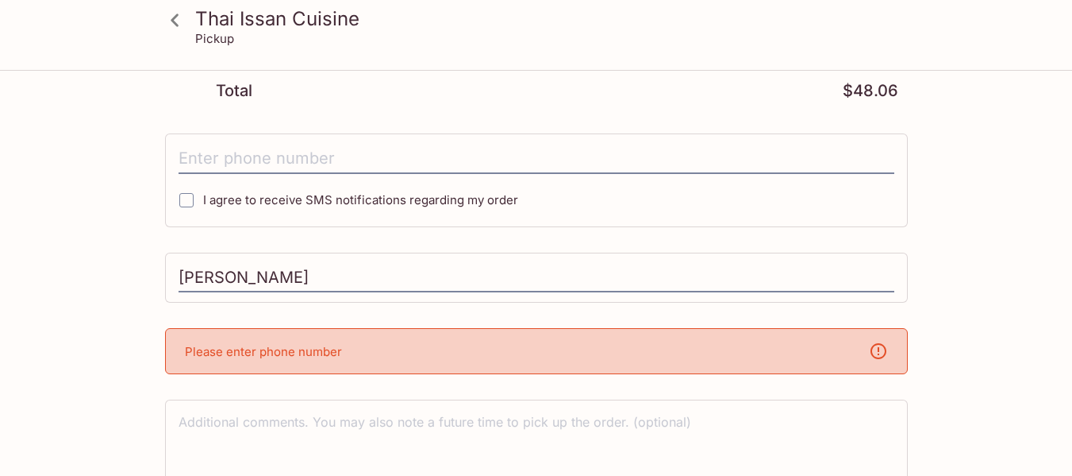
click at [303, 355] on p "Please enter phone number" at bounding box center [263, 351] width 157 height 15
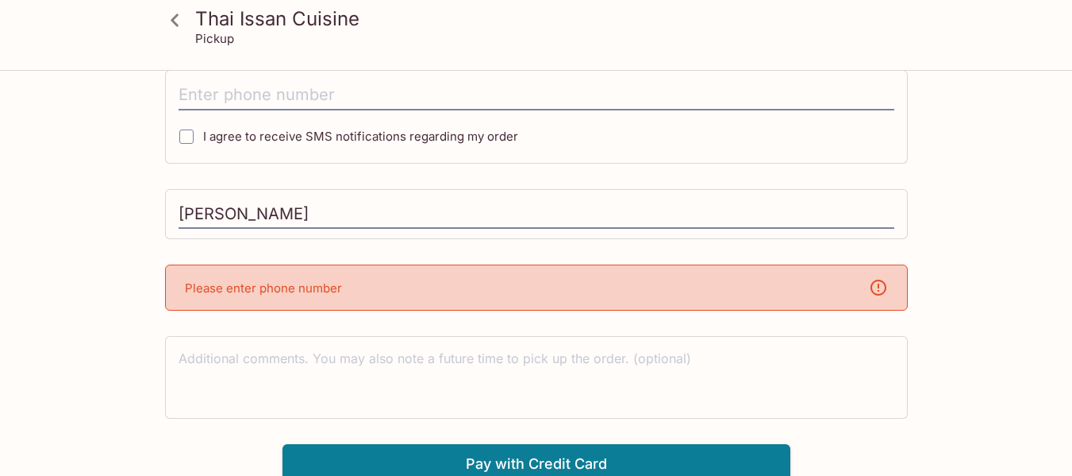
scroll to position [456, 0]
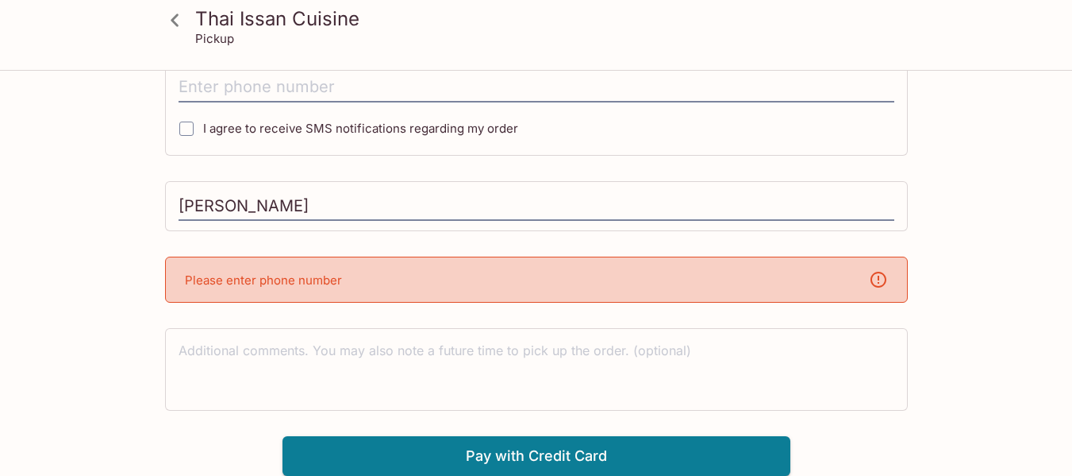
click at [347, 271] on div "Please enter phone number" at bounding box center [536, 279] width 743 height 46
click at [437, 284] on div "Please enter phone number" at bounding box center [536, 279] width 743 height 46
click at [885, 280] on icon at bounding box center [879, 279] width 16 height 16
click at [876, 280] on icon at bounding box center [878, 279] width 19 height 19
click at [510, 293] on div "Please enter phone number" at bounding box center [536, 279] width 743 height 46
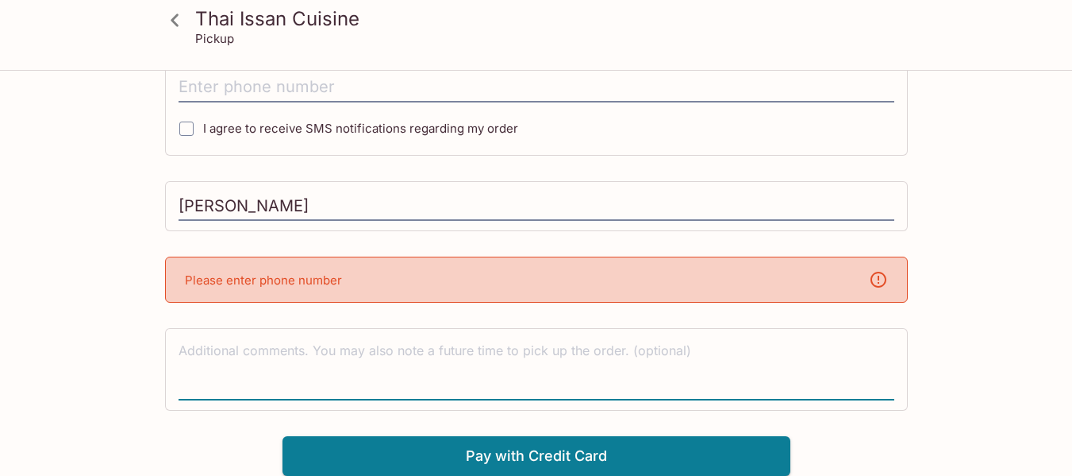
click at [369, 356] on textarea at bounding box center [537, 368] width 716 height 55
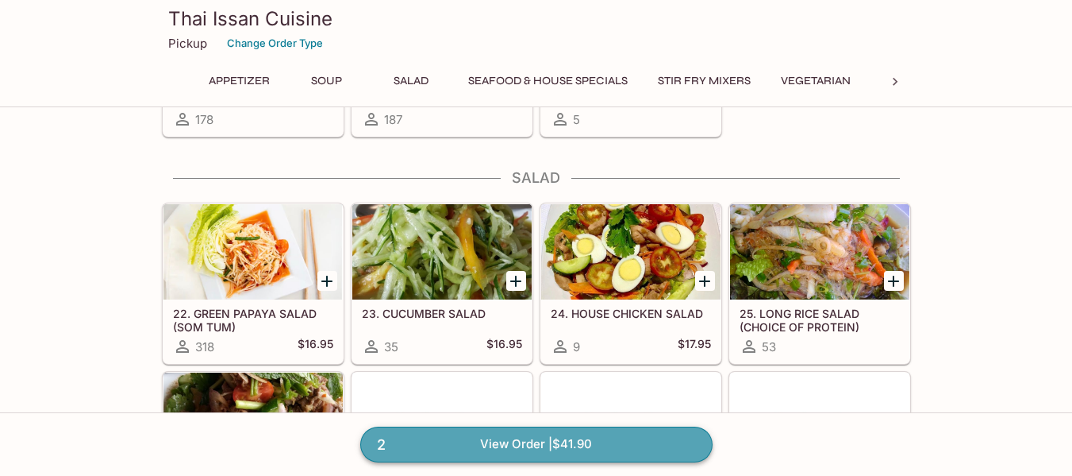
click at [524, 445] on link "2 View Order | $41.90" at bounding box center [536, 443] width 352 height 35
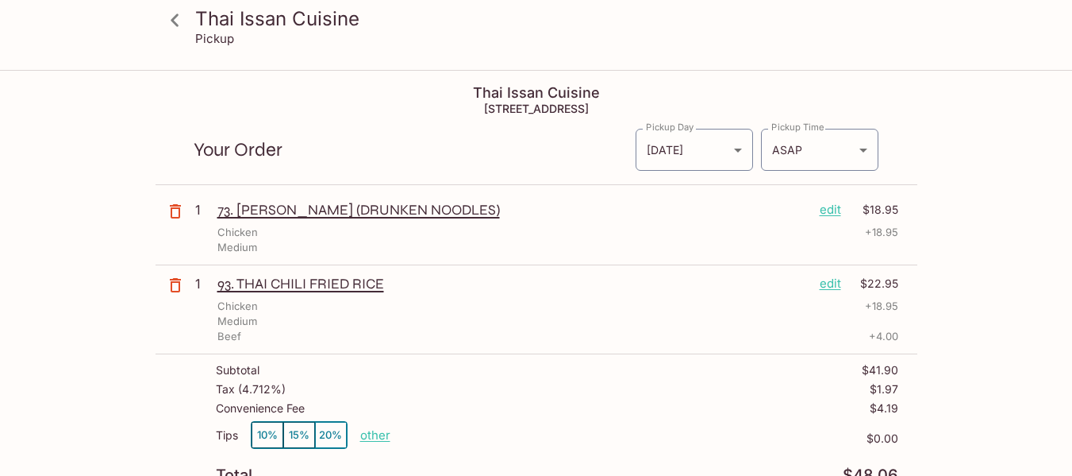
click at [0, 250] on div "Thai Issan Cuisine Pickup Thai Issan Cuisine 2929 Kapiolani Blvd, Honolulu, HI …" at bounding box center [536, 309] width 1072 height 476
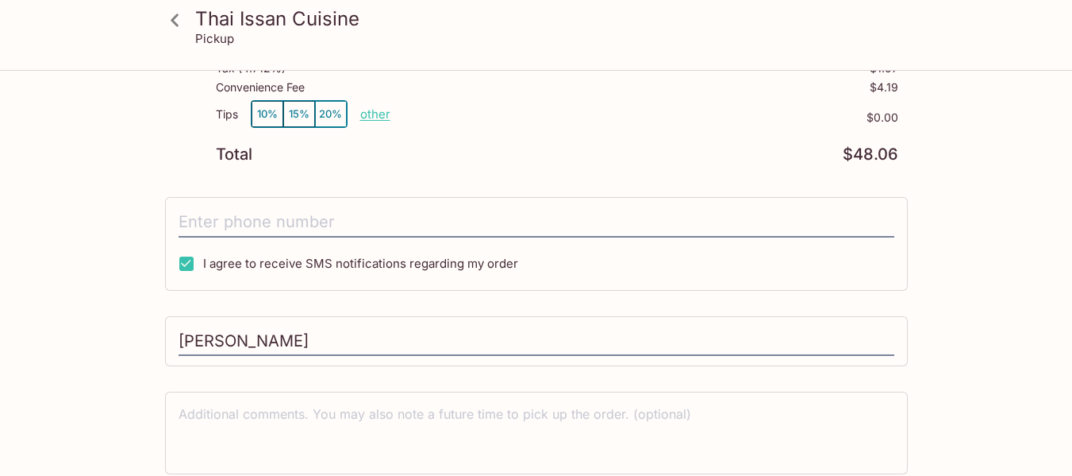
scroll to position [349, 0]
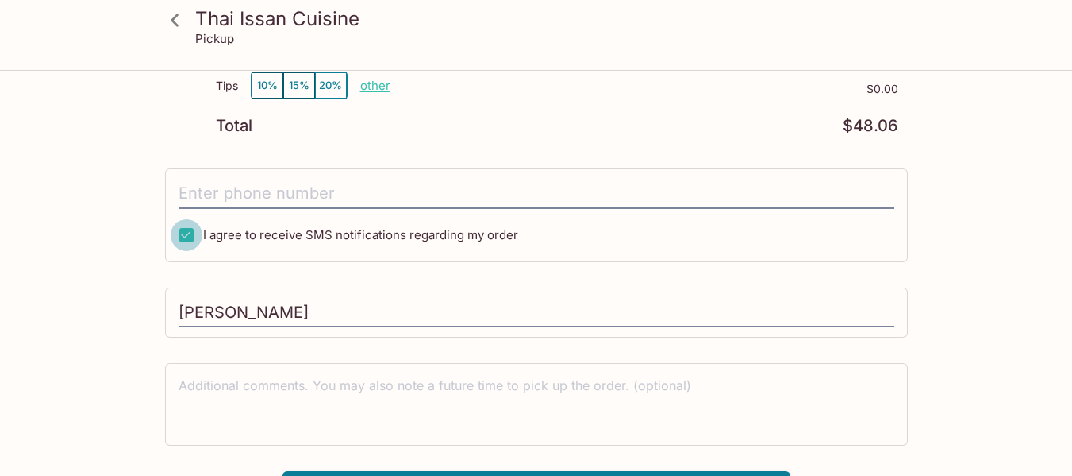
click at [186, 234] on input "I agree to receive SMS notifications regarding my order" at bounding box center [187, 235] width 32 height 32
checkbox input "false"
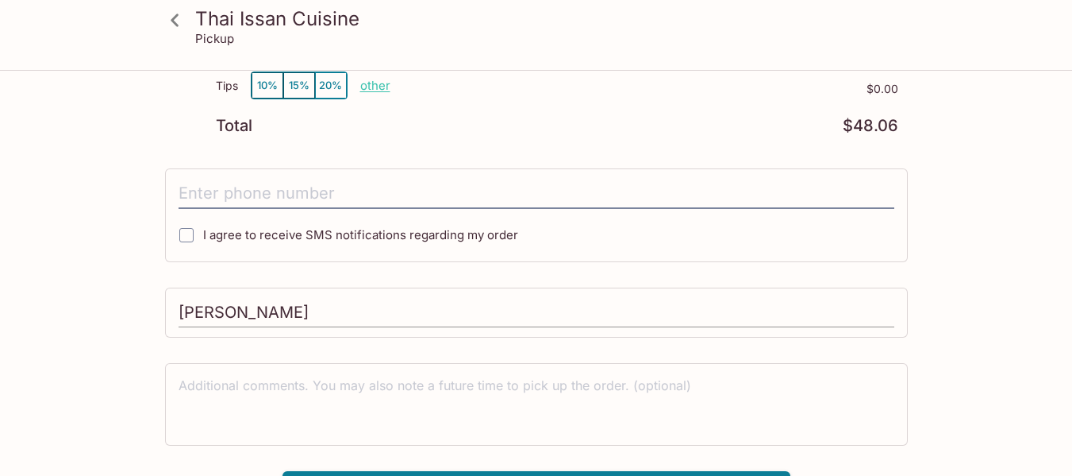
click at [295, 318] on input "pat korn" at bounding box center [537, 313] width 716 height 30
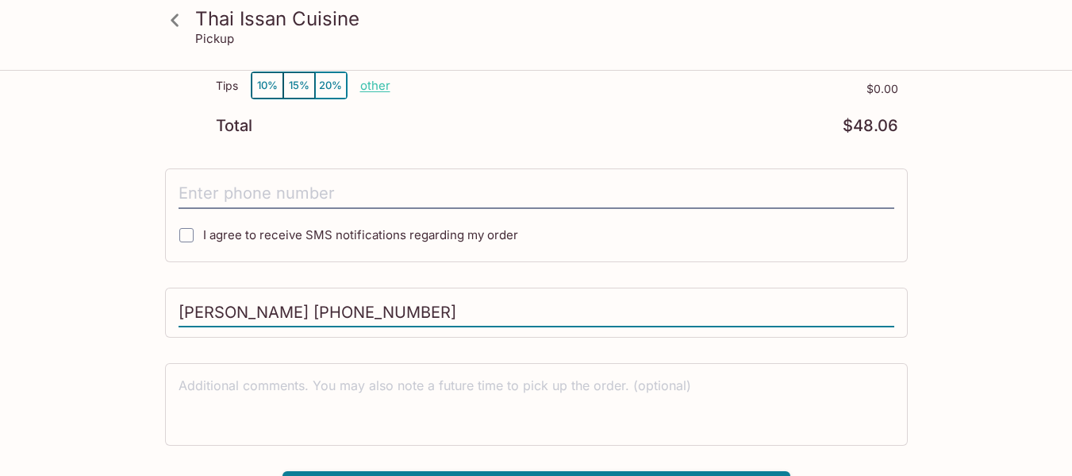
type input "pat korn 619 366 1141"
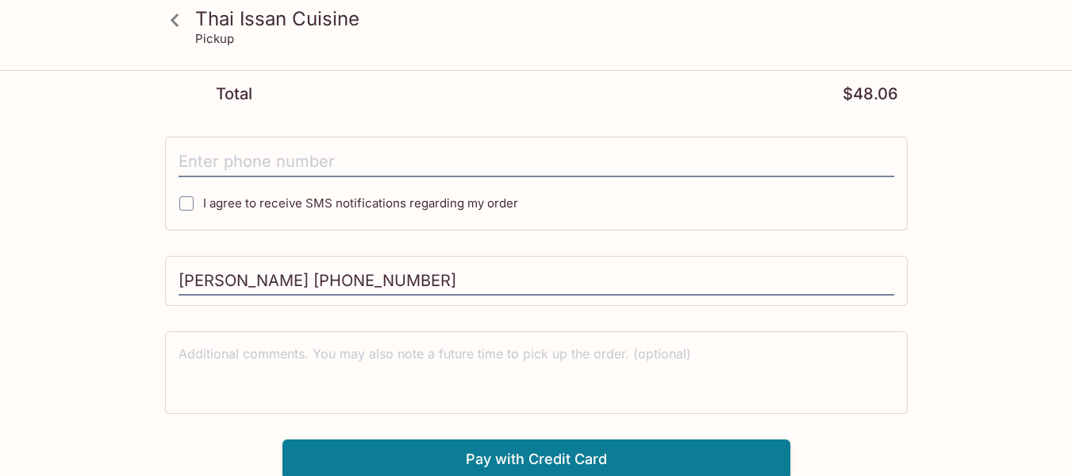
scroll to position [384, 0]
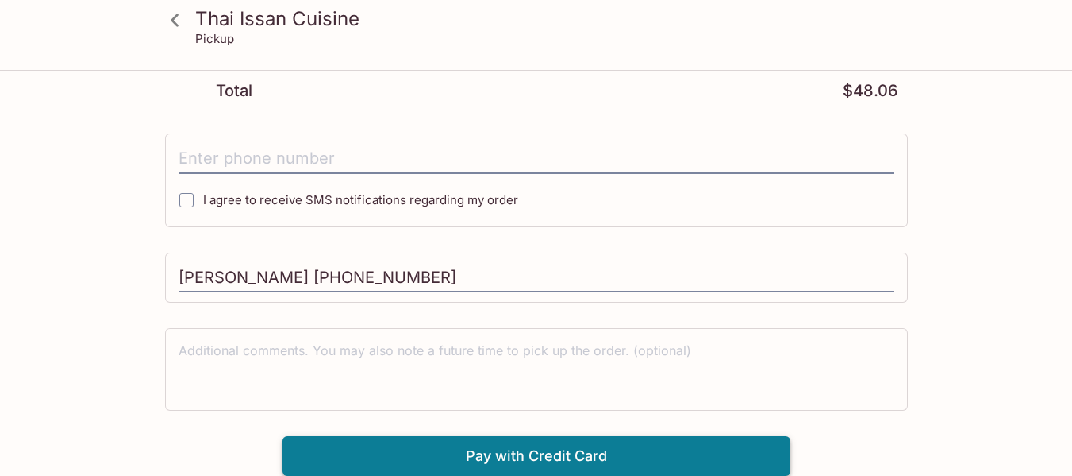
click at [548, 461] on button "Pay with Credit Card" at bounding box center [537, 456] width 508 height 40
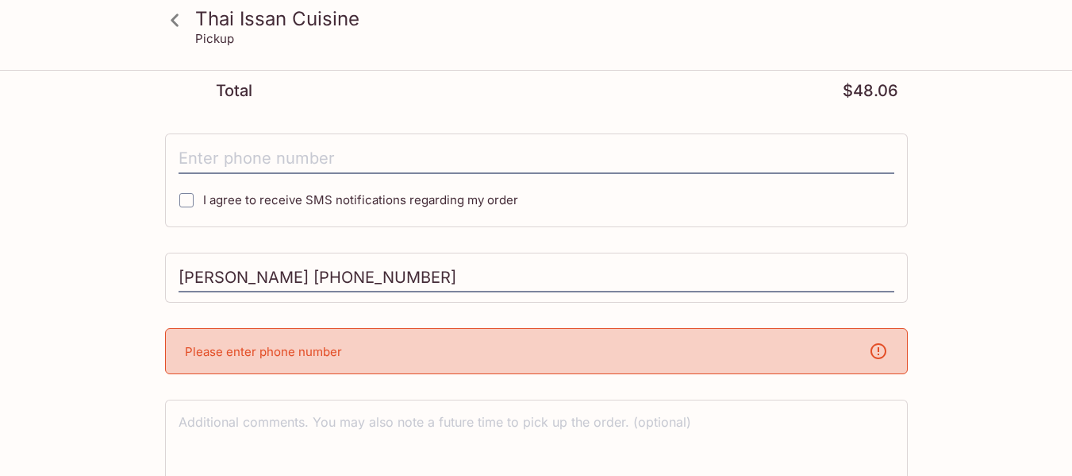
click at [965, 313] on div "Thai Issan Cuisine Pickup Thai Issan Cuisine 2929 Kapiolani Blvd, Honolulu, HI …" at bounding box center [537, 117] width 1016 height 860
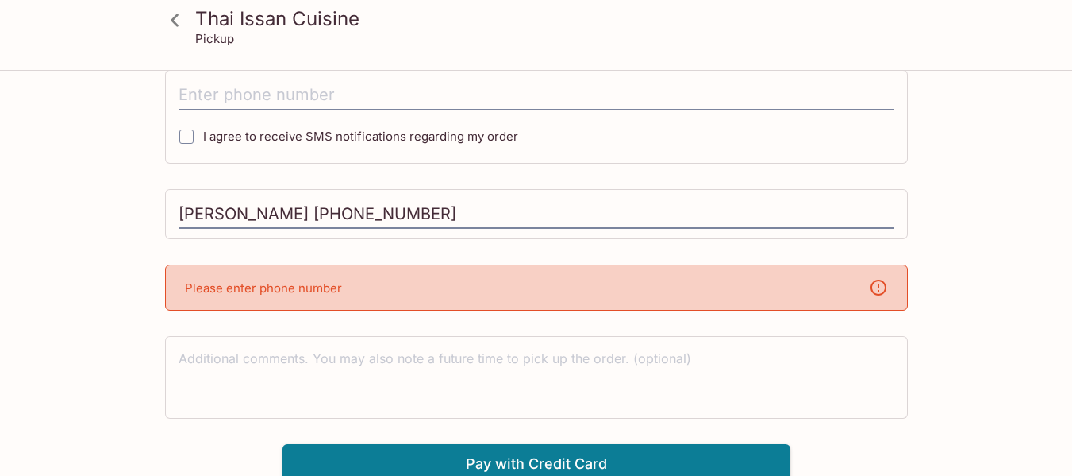
scroll to position [456, 0]
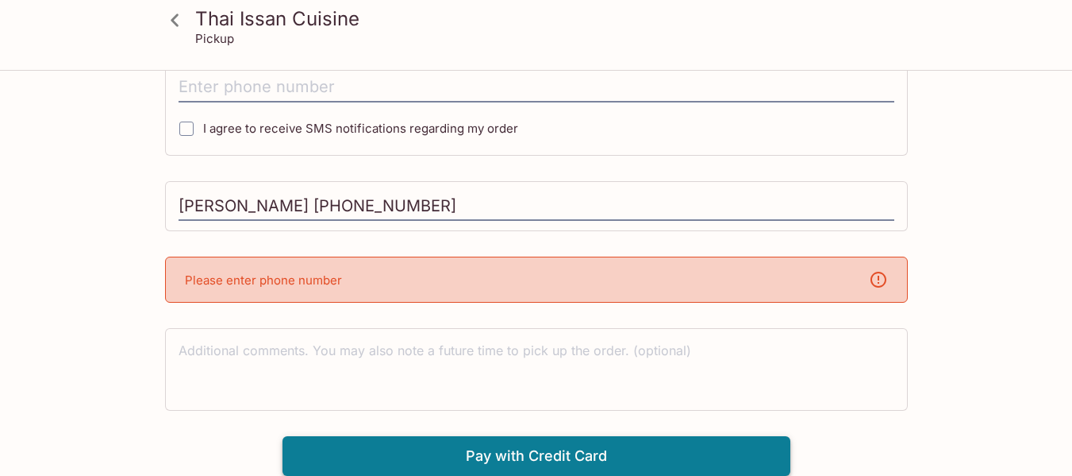
click at [647, 445] on button "Pay with Credit Card" at bounding box center [537, 456] width 508 height 40
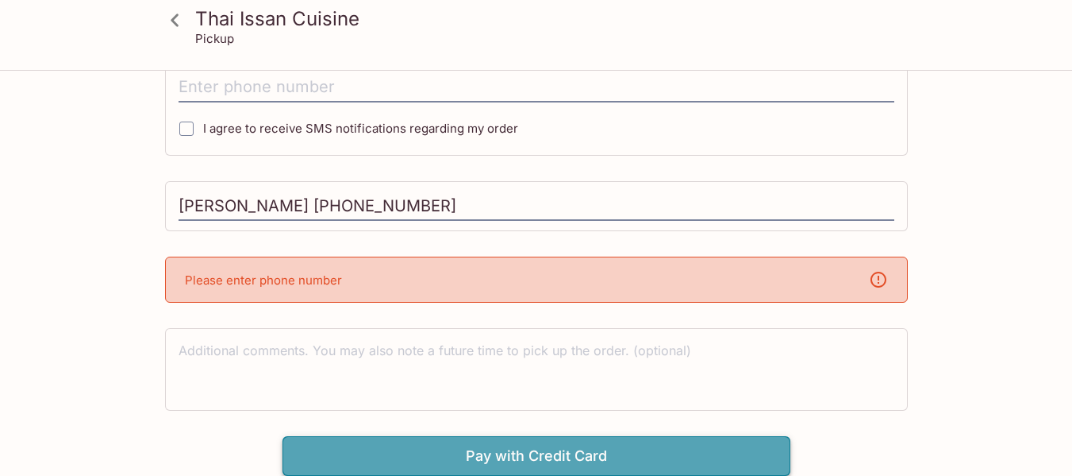
click at [647, 445] on button "Pay with Credit Card" at bounding box center [537, 456] width 508 height 40
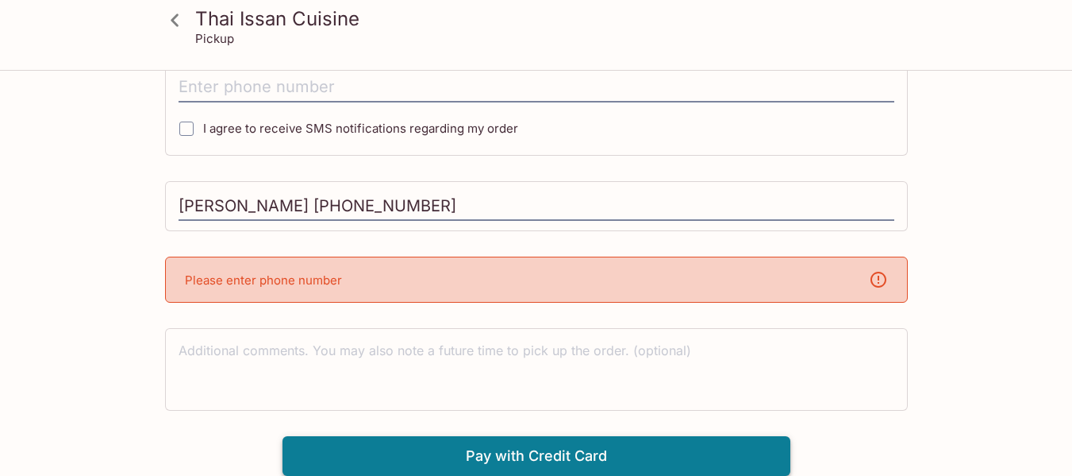
click at [647, 445] on button "Pay with Credit Card" at bounding box center [537, 456] width 508 height 40
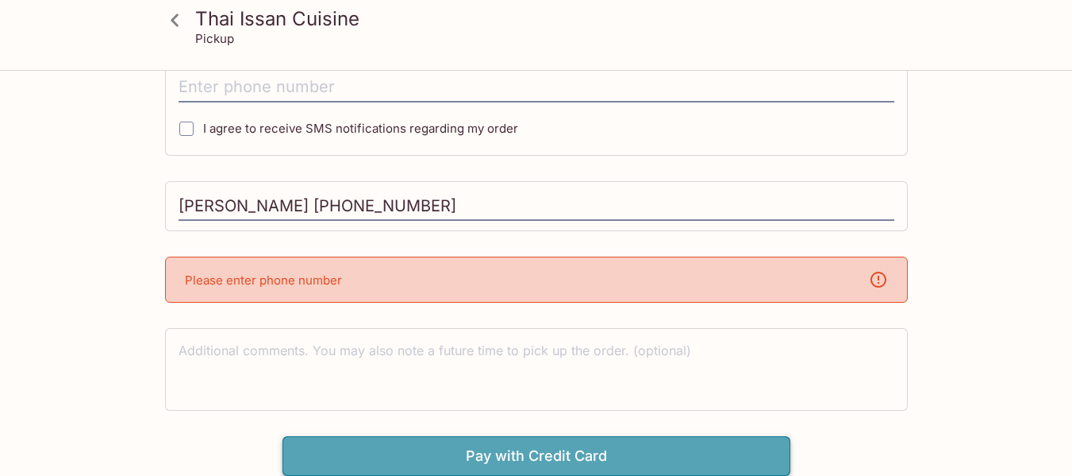
click at [647, 445] on button "Pay with Credit Card" at bounding box center [537, 456] width 508 height 40
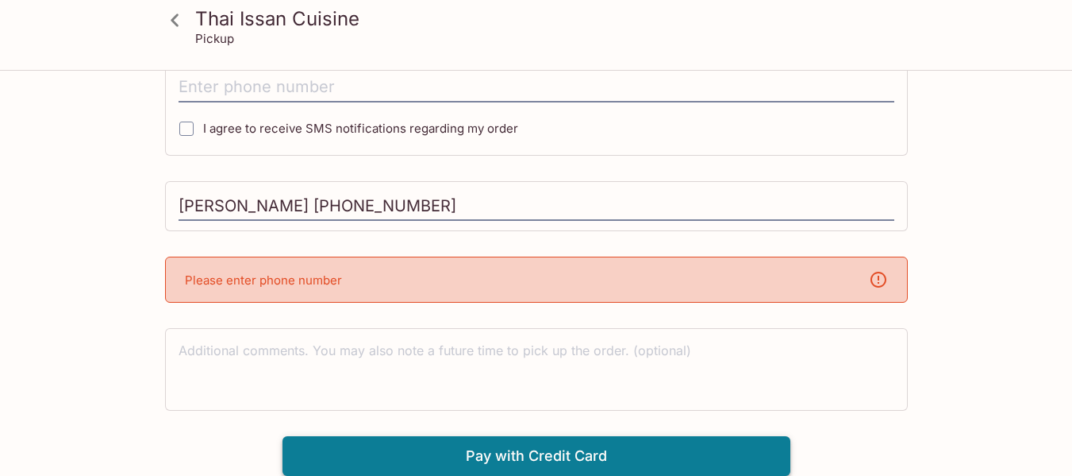
click at [647, 445] on button "Pay with Credit Card" at bounding box center [537, 456] width 508 height 40
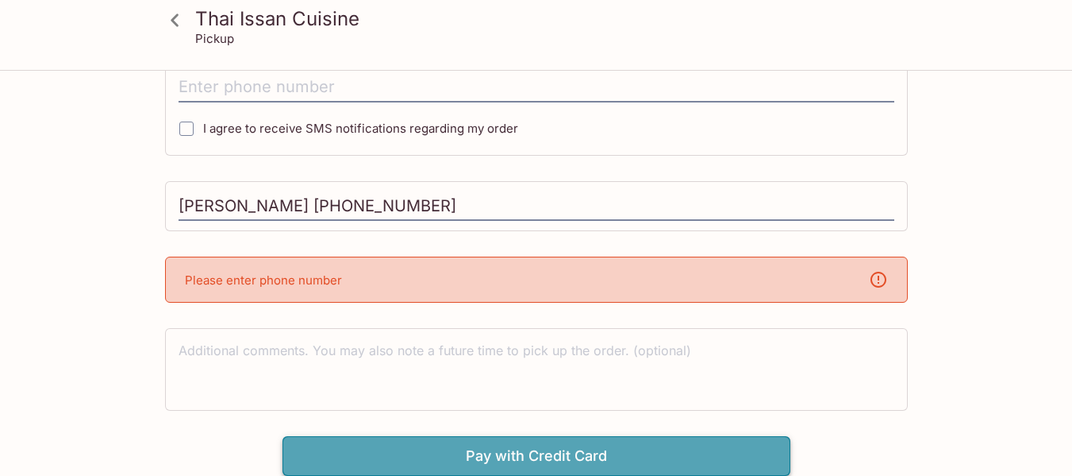
click at [647, 445] on button "Pay with Credit Card" at bounding box center [537, 456] width 508 height 40
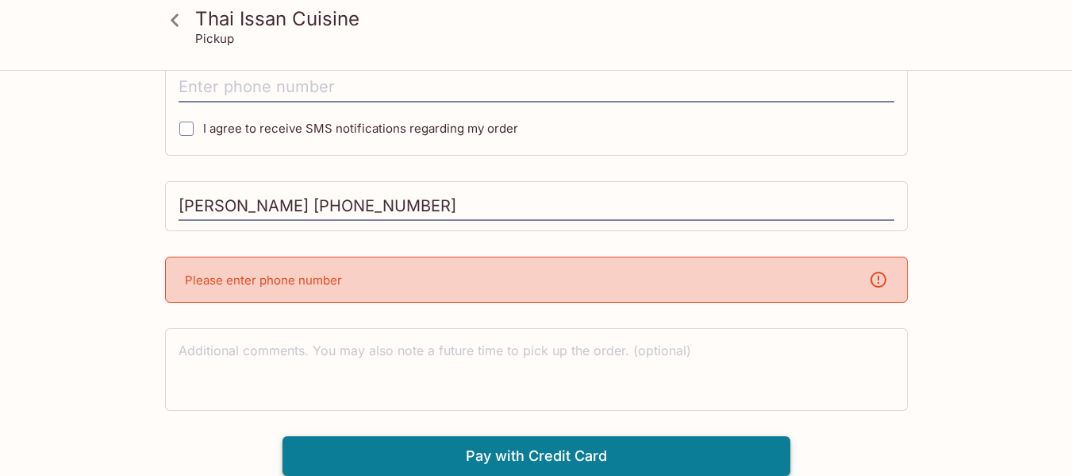
click at [647, 445] on button "Pay with Credit Card" at bounding box center [537, 456] width 508 height 40
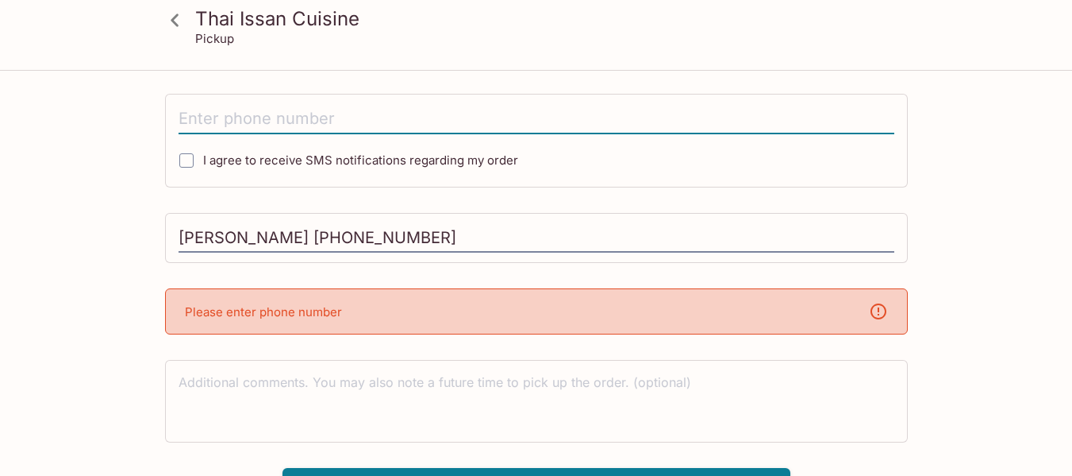
click at [242, 128] on input "tel" at bounding box center [537, 119] width 716 height 30
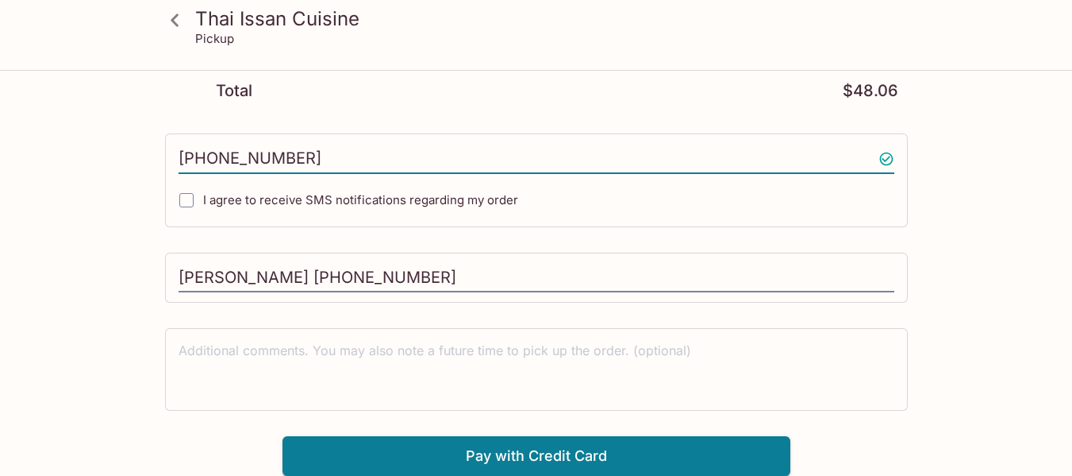
scroll to position [384, 0]
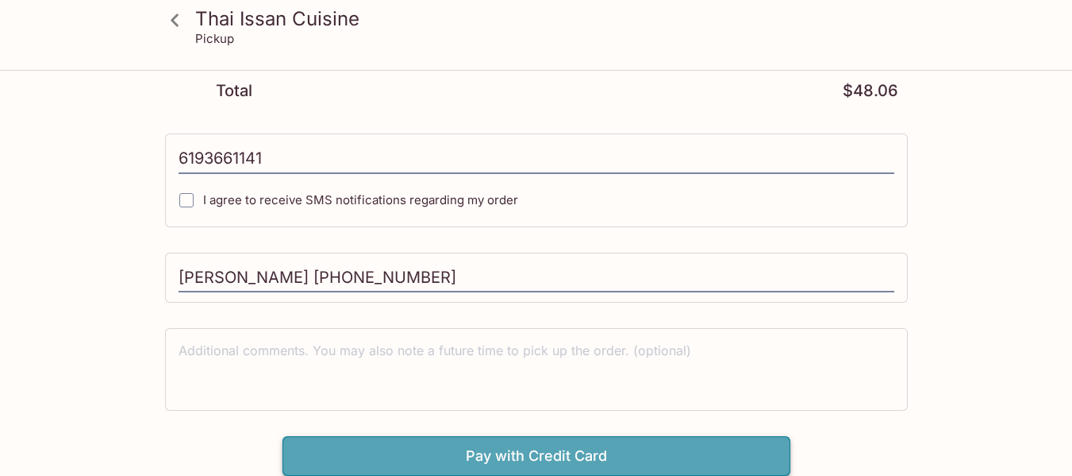
click at [551, 452] on button "Pay with Credit Card" at bounding box center [537, 456] width 508 height 40
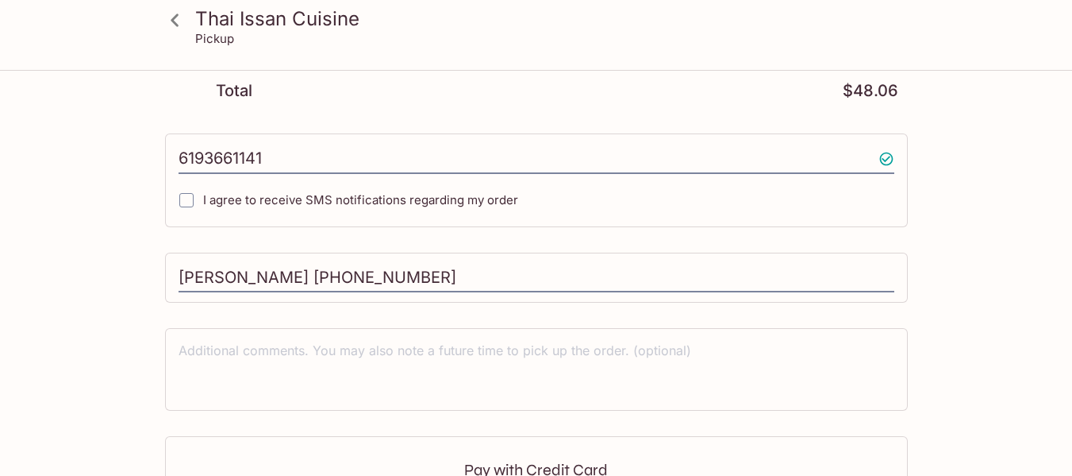
type input "(619) 366-1141"
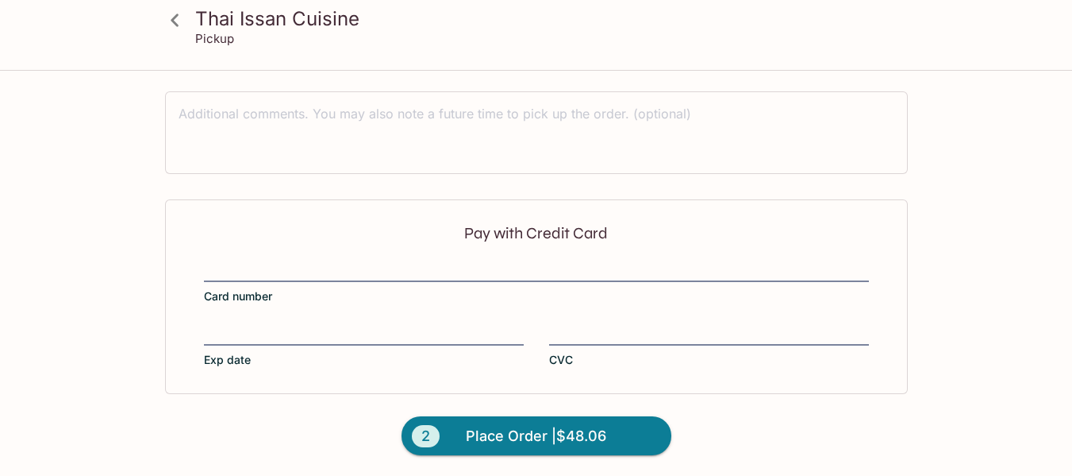
scroll to position [622, 0]
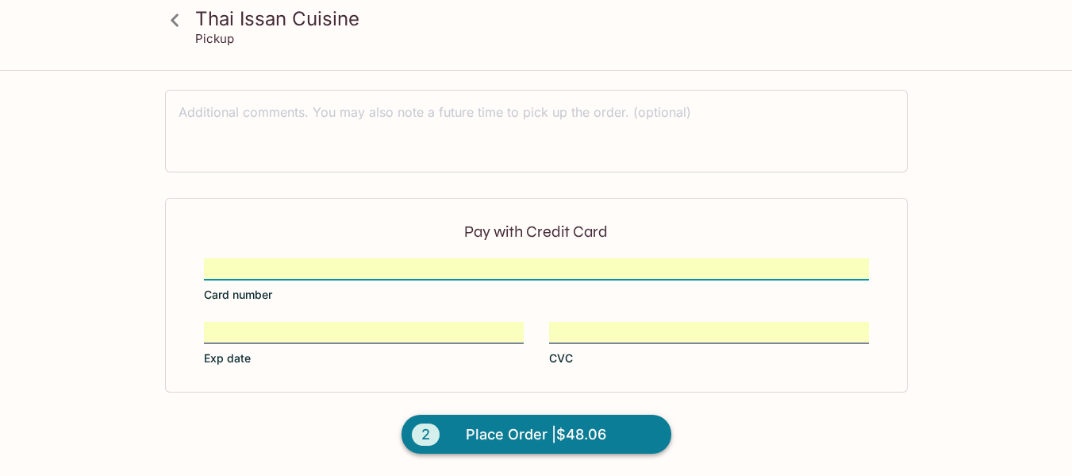
click at [537, 443] on span "Place Order | $48.06" at bounding box center [536, 434] width 141 height 25
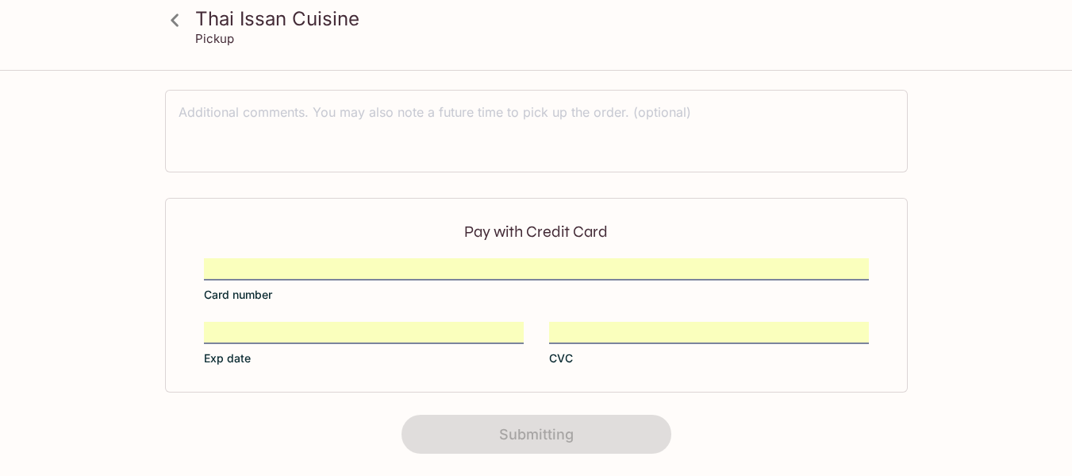
scroll to position [447, 0]
